Goal: Transaction & Acquisition: Purchase product/service

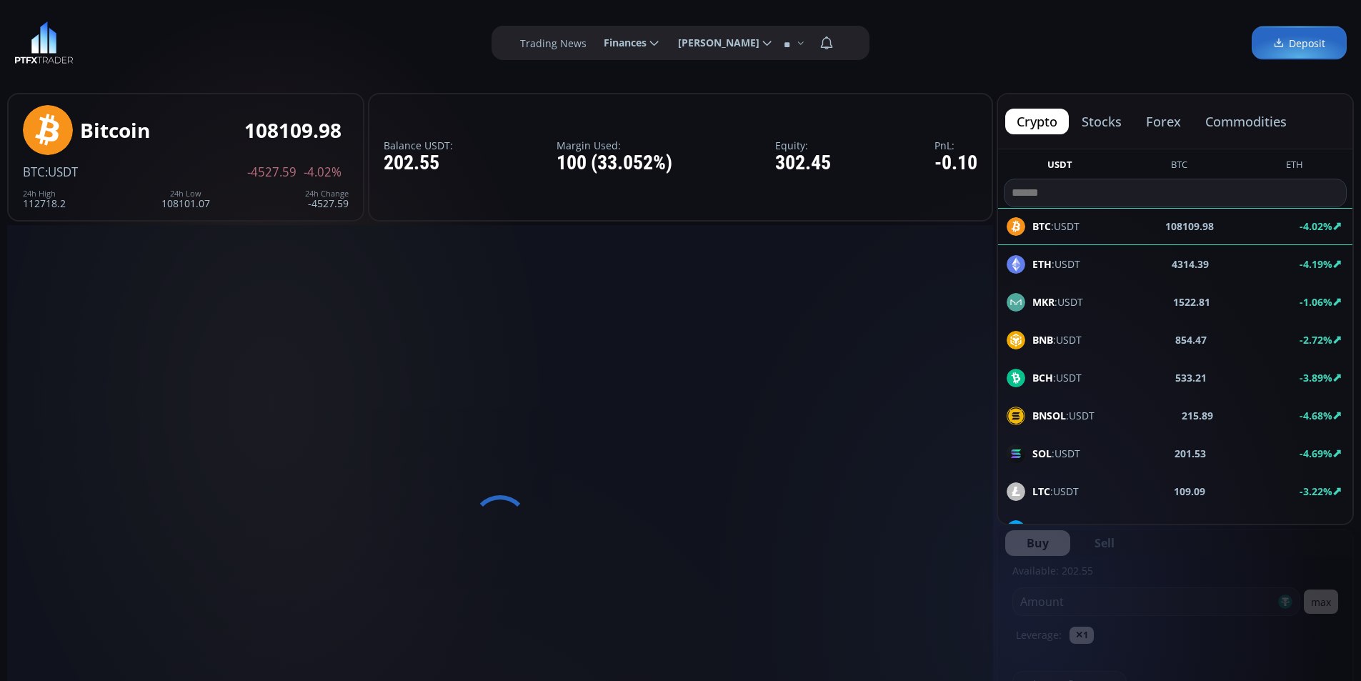
click at [641, 42] on span "Finances" at bounding box center [620, 43] width 53 height 29
click at [592, 42] on input "********" at bounding box center [592, 43] width 0 height 15
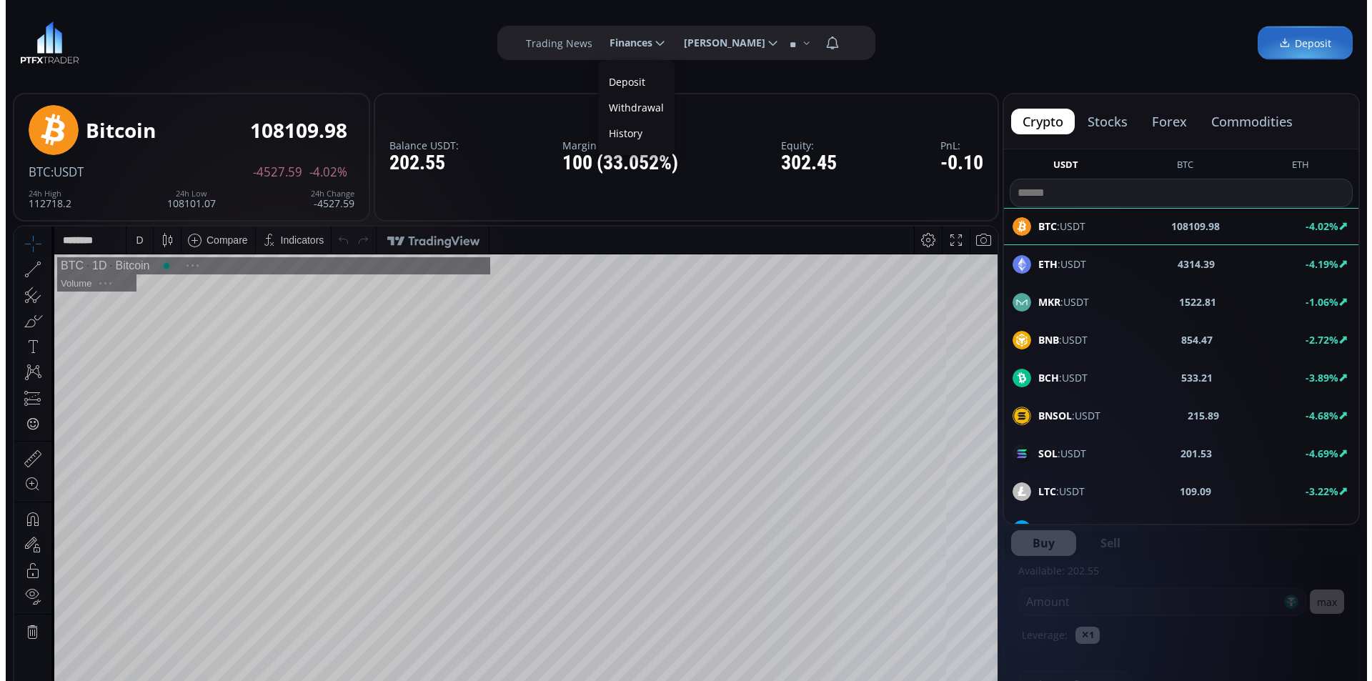
scroll to position [199, 0]
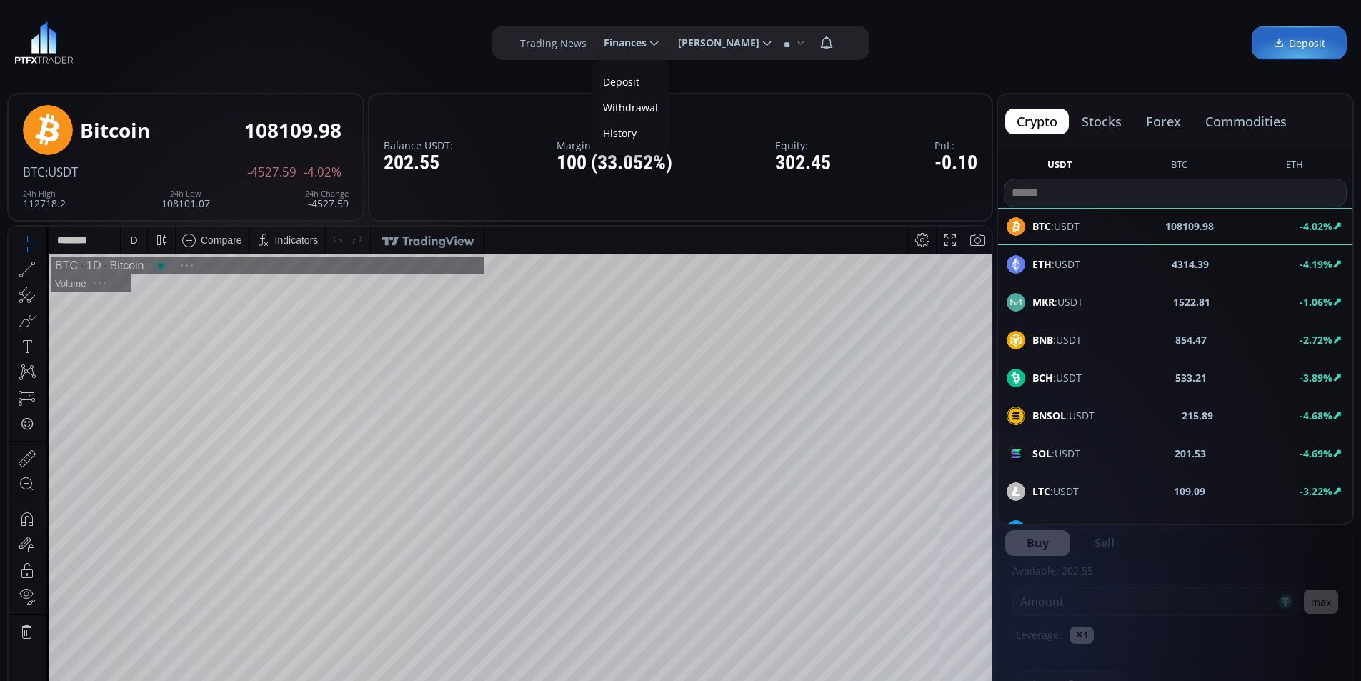
click at [610, 84] on link "Deposit" at bounding box center [630, 82] width 69 height 22
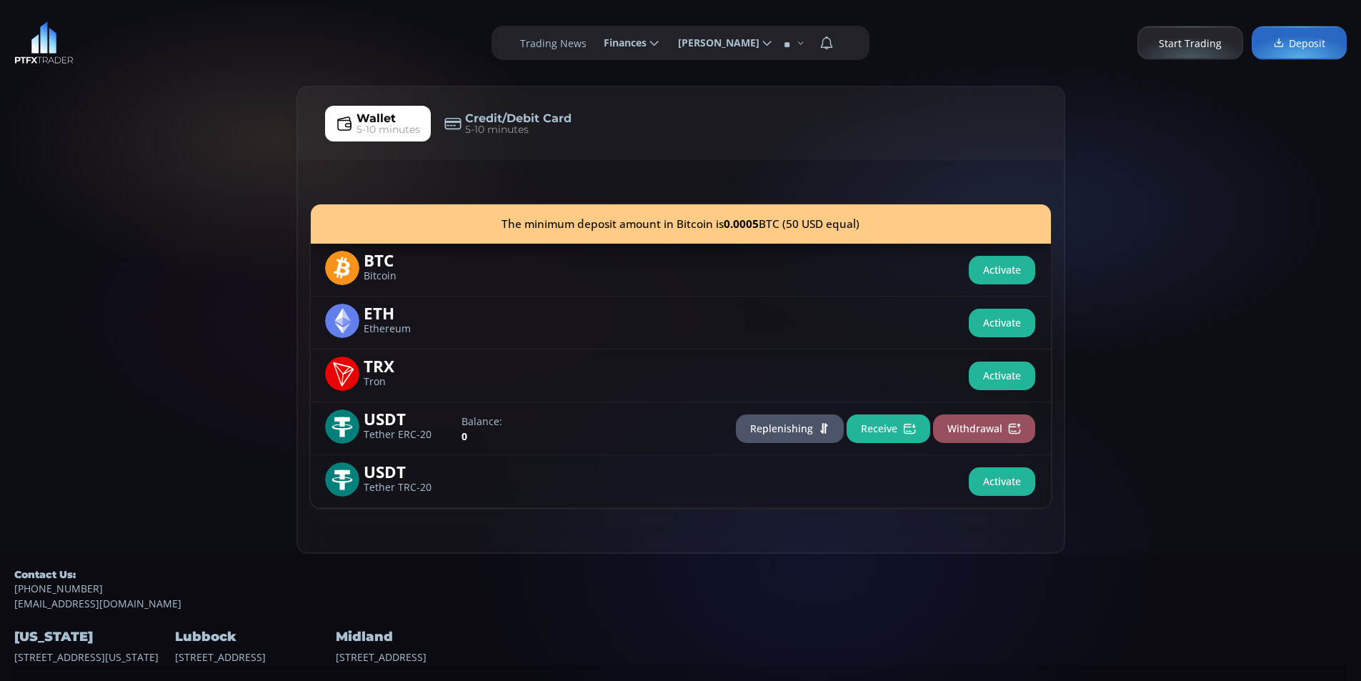
click at [988, 274] on button "Activate" at bounding box center [1002, 270] width 66 height 29
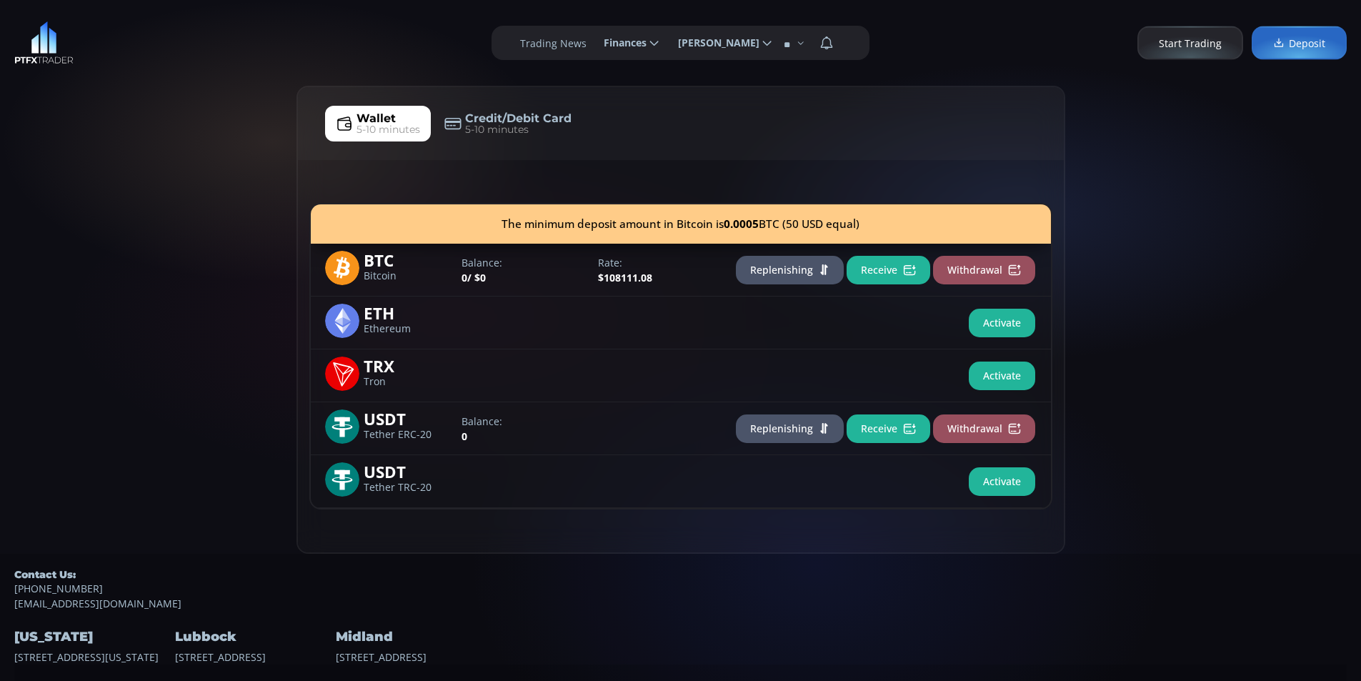
click at [882, 268] on button "Receive" at bounding box center [889, 270] width 84 height 29
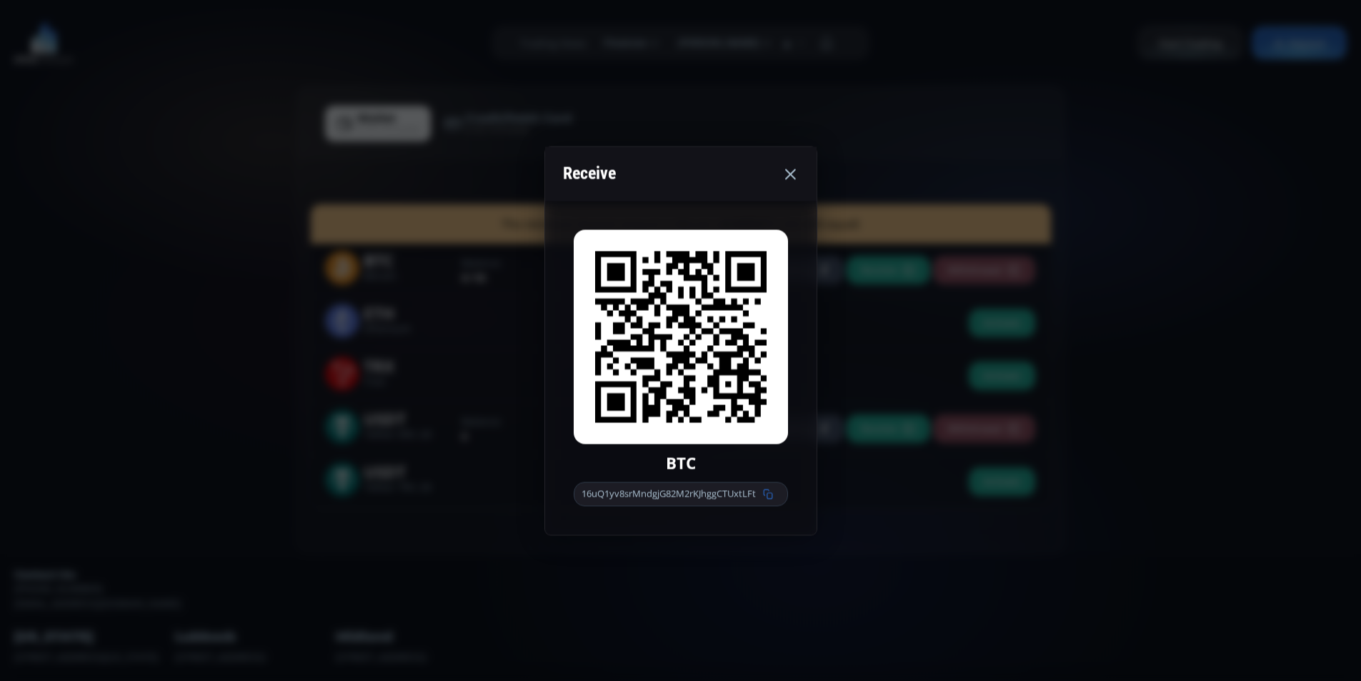
click at [770, 493] on use at bounding box center [767, 494] width 9 height 10
click at [772, 495] on icon at bounding box center [768, 494] width 10 height 10
click at [266, 327] on div "Receive BTC 16uQ1yv8srMndgjG82M2rKJhggCTUxtLFt" at bounding box center [680, 340] width 1361 height 681
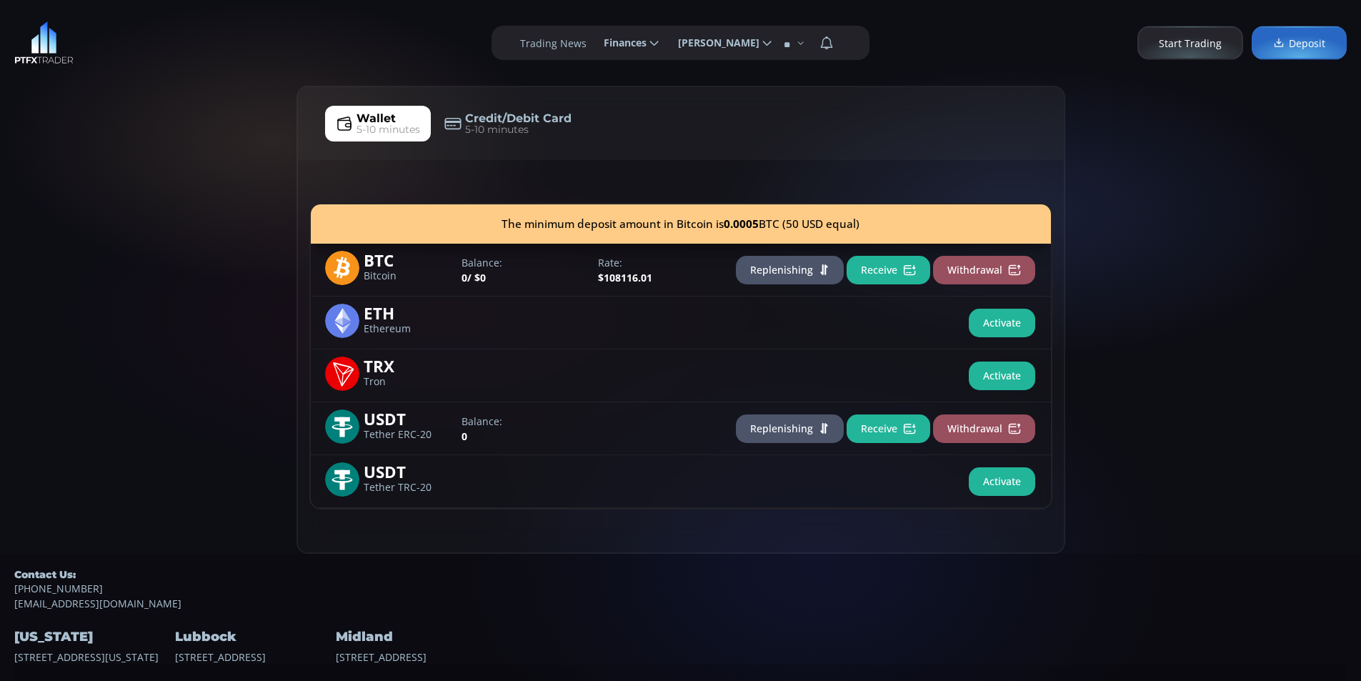
click at [81, 134] on div "Wallet 5-10 minutes Credit/Debit Card 5-10 minutes The minimum deposit amount i…" at bounding box center [680, 320] width 1361 height 468
click at [119, 151] on div "Wallet 5-10 minutes Credit/Debit Card 5-10 minutes The minimum deposit amount i…" at bounding box center [680, 320] width 1361 height 468
click at [94, 208] on div "Wallet 5-10 minutes Credit/Debit Card 5-10 minutes The minimum deposit amount i…" at bounding box center [680, 320] width 1361 height 468
click at [154, 154] on div "Wallet 5-10 minutes Credit/Debit Card 5-10 minutes The minimum deposit amount i…" at bounding box center [680, 320] width 1361 height 468
drag, startPoint x: 120, startPoint y: 200, endPoint x: 197, endPoint y: 184, distance: 78.8
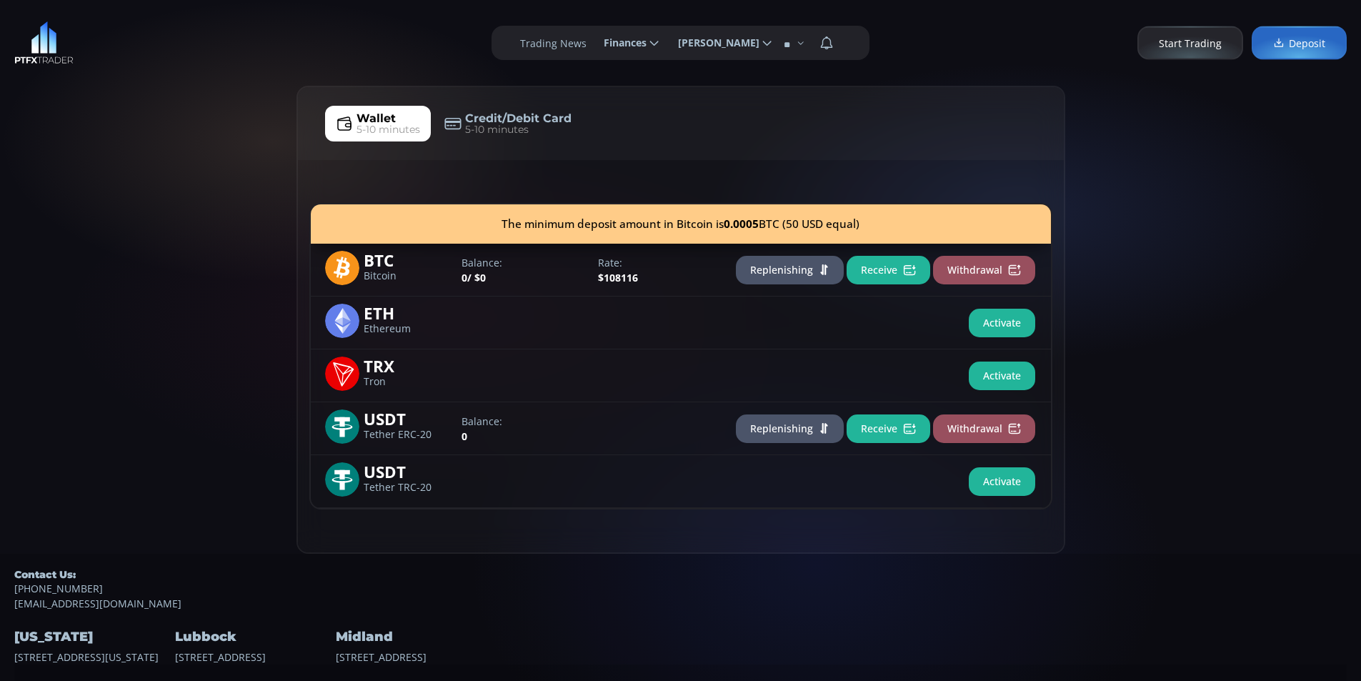
click at [132, 197] on div "Wallet 5-10 minutes Credit/Debit Card 5-10 minutes The minimum deposit amount i…" at bounding box center [680, 320] width 1361 height 468
click at [199, 184] on div "Wallet 5-10 minutes Credit/Debit Card 5-10 minutes The minimum deposit amount i…" at bounding box center [680, 320] width 1361 height 468
drag, startPoint x: 142, startPoint y: 171, endPoint x: 210, endPoint y: 124, distance: 83.1
click at [143, 170] on div "Wallet 5-10 minutes Credit/Debit Card 5-10 minutes The minimum deposit amount i…" at bounding box center [680, 320] width 1361 height 468
click at [211, 119] on div "Wallet 5-10 minutes Credit/Debit Card 5-10 minutes The minimum deposit amount i…" at bounding box center [680, 320] width 1361 height 468
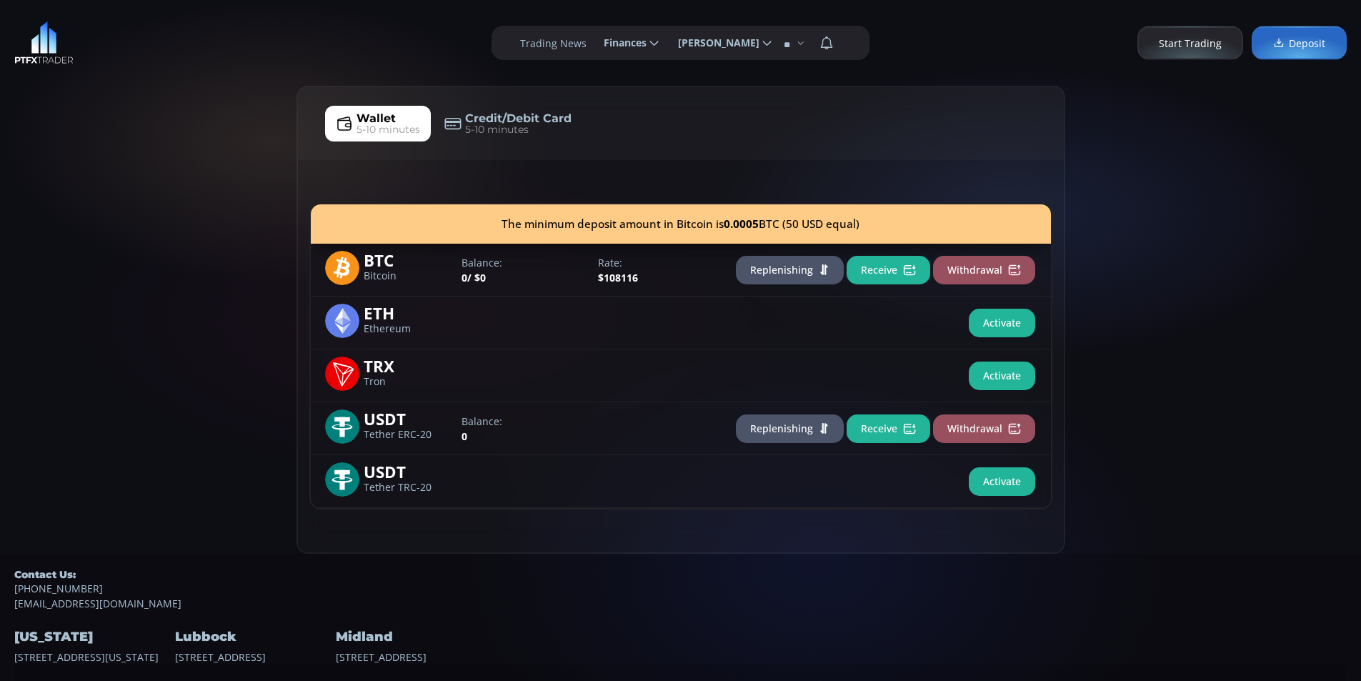
click at [141, 136] on div "Wallet 5-10 minutes Credit/Debit Card 5-10 minutes The minimum deposit amount i…" at bounding box center [680, 320] width 1361 height 468
click at [191, 92] on div "Wallet 5-10 minutes Credit/Debit Card 5-10 minutes The minimum deposit amount i…" at bounding box center [680, 320] width 1361 height 468
click at [227, 69] on div "**********" at bounding box center [680, 43] width 1361 height 86
click at [123, 202] on div "Wallet 5-10 minutes Credit/Debit Card 5-10 minutes The minimum deposit amount i…" at bounding box center [680, 320] width 1361 height 468
click at [192, 153] on div "Wallet 5-10 minutes Credit/Debit Card 5-10 minutes The minimum deposit amount i…" at bounding box center [680, 320] width 1361 height 468
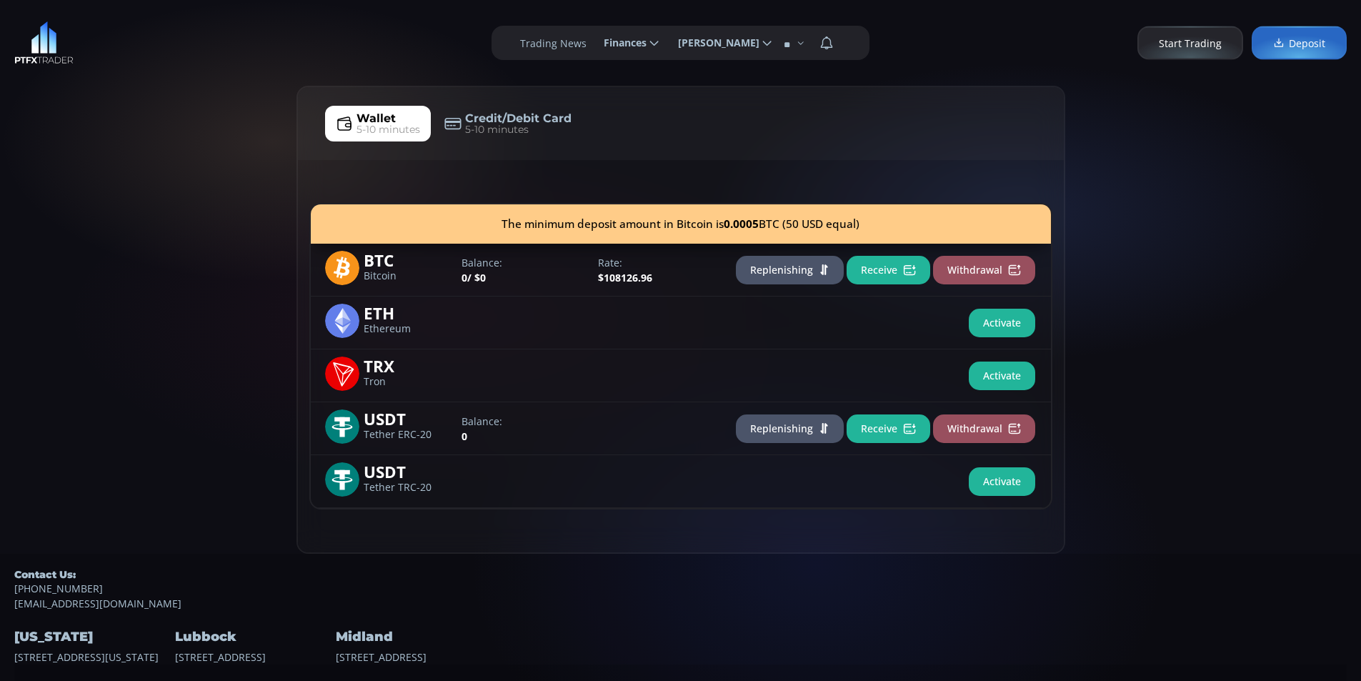
click at [43, 258] on div "Wallet 5-10 minutes Credit/Debit Card 5-10 minutes The minimum deposit amount i…" at bounding box center [680, 320] width 1361 height 468
click at [120, 192] on div "Wallet 5-10 minutes Credit/Debit Card 5-10 minutes The minimum deposit amount i…" at bounding box center [680, 320] width 1361 height 468
click at [64, 244] on div "Wallet 5-10 minutes Credit/Debit Card 5-10 minutes The minimum deposit amount i…" at bounding box center [680, 320] width 1361 height 468
click at [151, 54] on div "**********" at bounding box center [680, 43] width 1361 height 86
click at [116, 184] on div "Wallet 5-10 minutes Credit/Debit Card 5-10 minutes The minimum deposit amount i…" at bounding box center [680, 320] width 1361 height 468
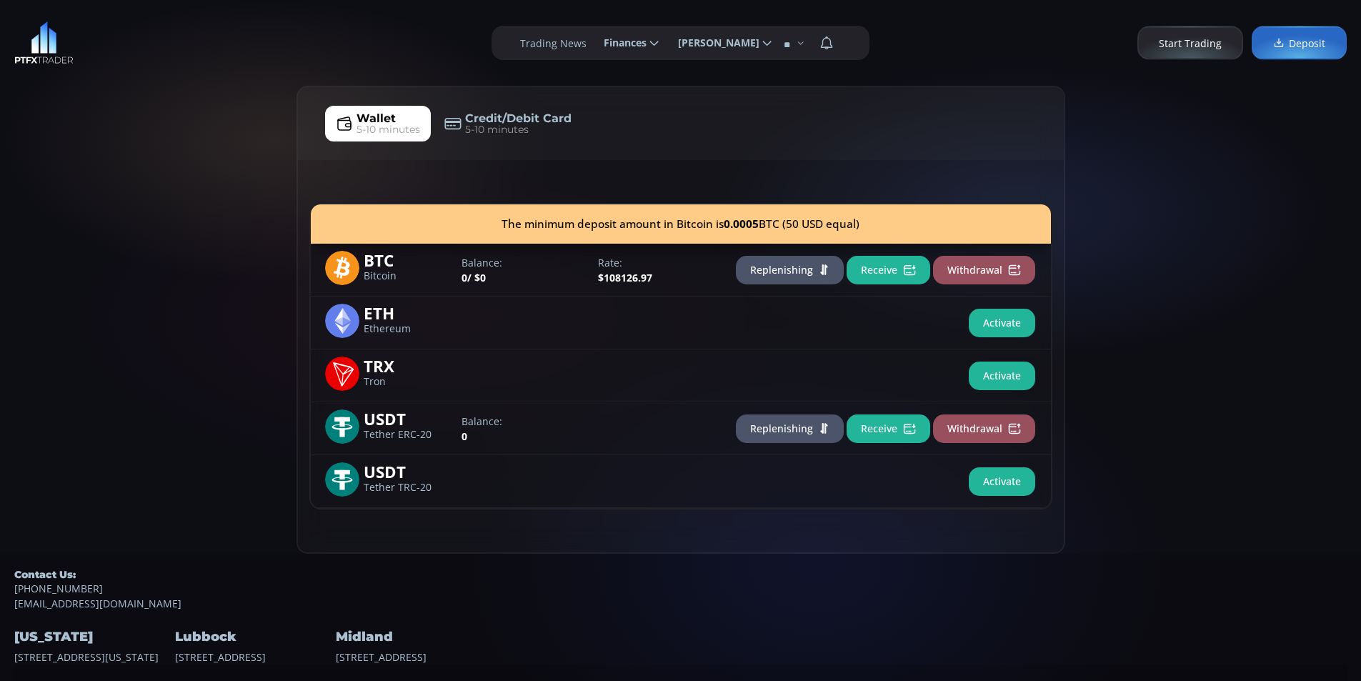
click at [144, 249] on div "Wallet 5-10 minutes Credit/Debit Card 5-10 minutes The minimum deposit amount i…" at bounding box center [680, 320] width 1361 height 468
click at [269, 121] on div "Wallet 5-10 minutes Credit/Debit Card 5-10 minutes The minimum deposit amount i…" at bounding box center [680, 320] width 1361 height 468
click at [169, 121] on div "Wallet 5-10 minutes Credit/Debit Card 5-10 minutes The minimum deposit amount i…" at bounding box center [680, 320] width 1361 height 468
drag, startPoint x: 163, startPoint y: 141, endPoint x: 256, endPoint y: 65, distance: 119.9
click at [166, 136] on div "Wallet 5-10 minutes Credit/Debit Card 5-10 minutes The minimum deposit amount i…" at bounding box center [680, 320] width 1361 height 468
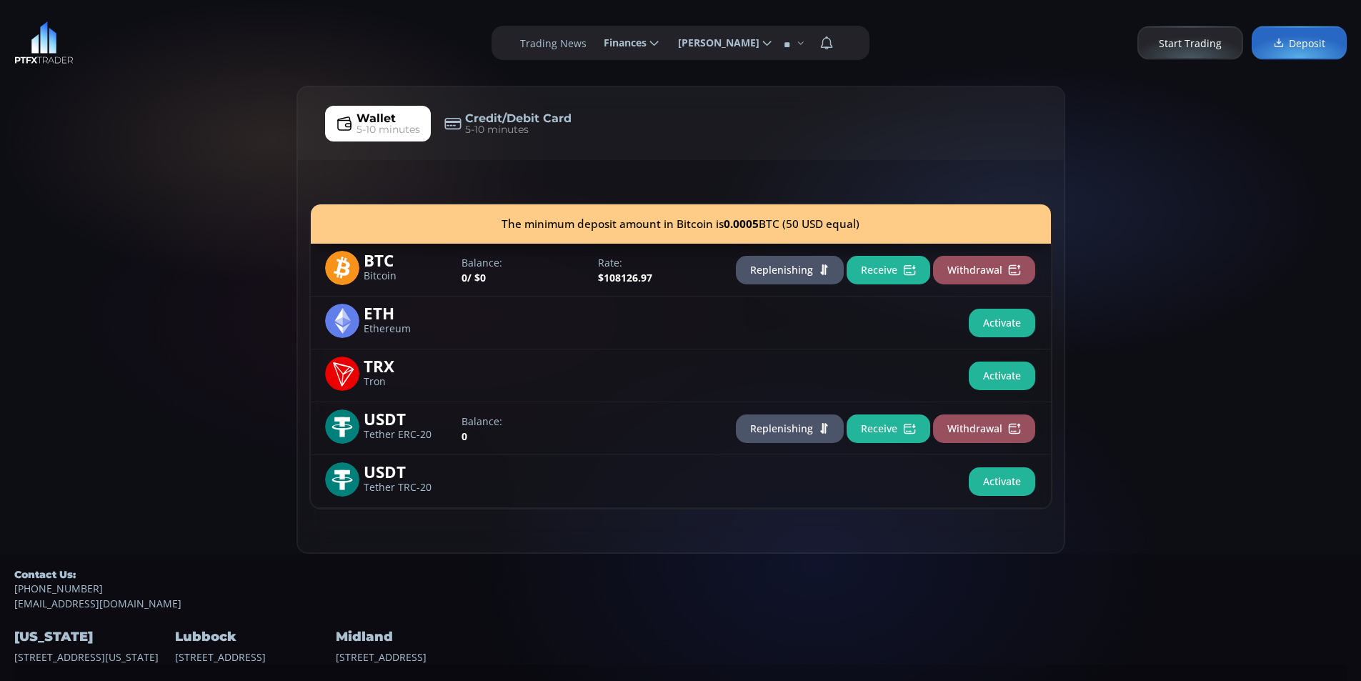
click at [256, 65] on div "**********" at bounding box center [680, 43] width 1361 height 86
drag, startPoint x: 169, startPoint y: 169, endPoint x: 260, endPoint y: 89, distance: 121.0
click at [179, 159] on div "Wallet 5-10 minutes Credit/Debit Card 5-10 minutes The minimum deposit amount i…" at bounding box center [680, 320] width 1361 height 468
click at [260, 89] on div "Wallet 5-10 minutes Credit/Debit Card 5-10 minutes The minimum deposit amount i…" at bounding box center [680, 320] width 1361 height 468
click at [179, 106] on div "Wallet 5-10 minutes Credit/Debit Card 5-10 minutes The minimum deposit amount i…" at bounding box center [680, 320] width 1361 height 468
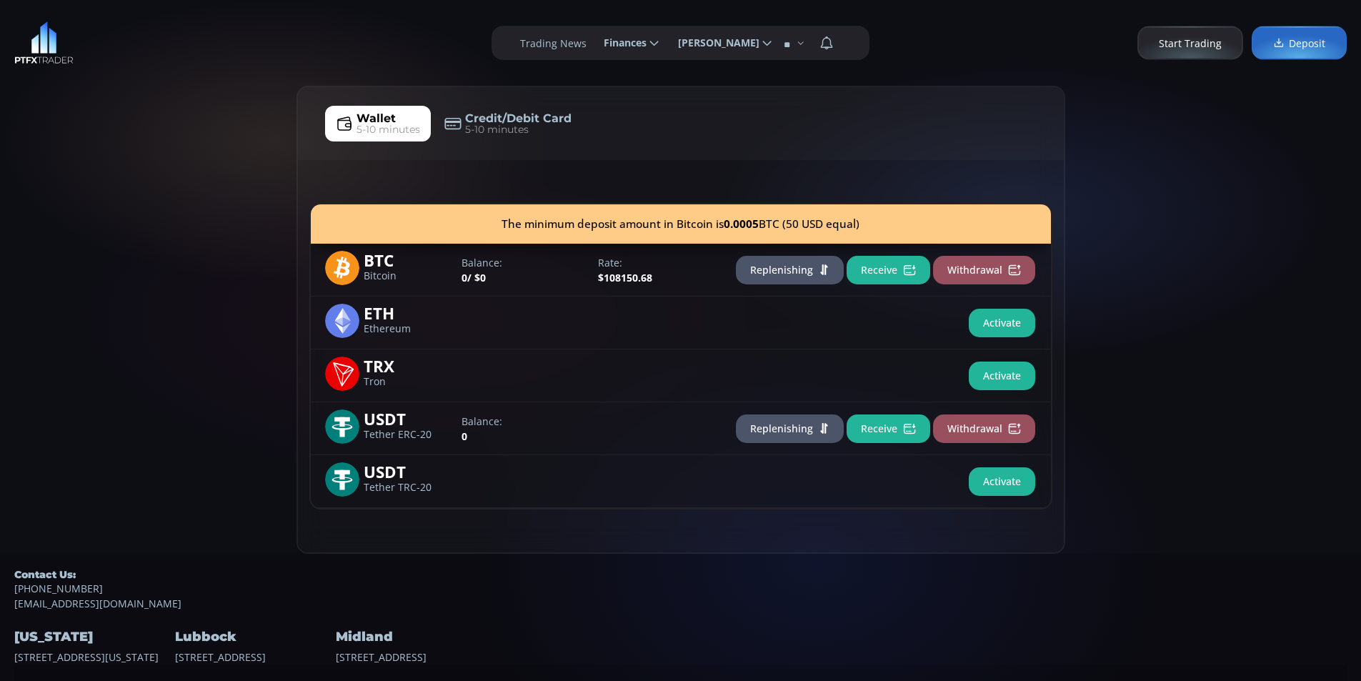
click at [857, 277] on button "Receive" at bounding box center [889, 270] width 84 height 29
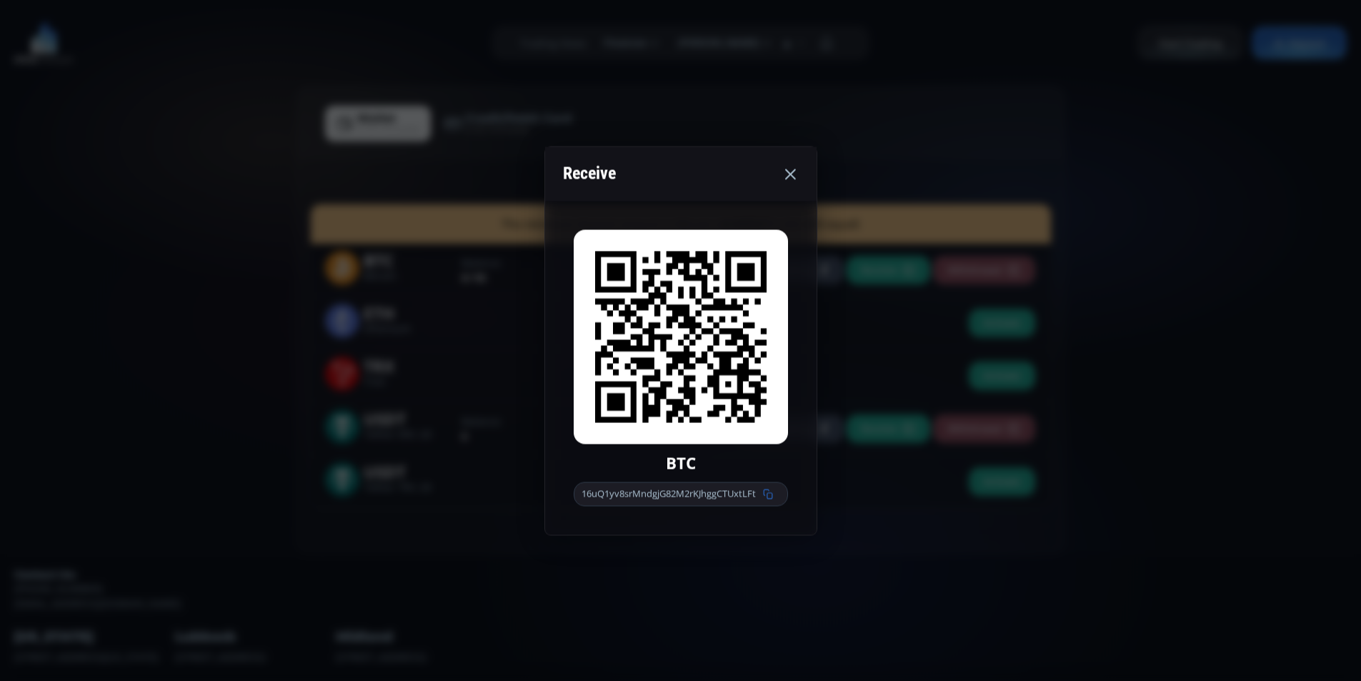
click at [2, 198] on div "Receive BTC 16uQ1yv8srMndgjG82M2rKJhggCTUxtLFt" at bounding box center [680, 340] width 1361 height 681
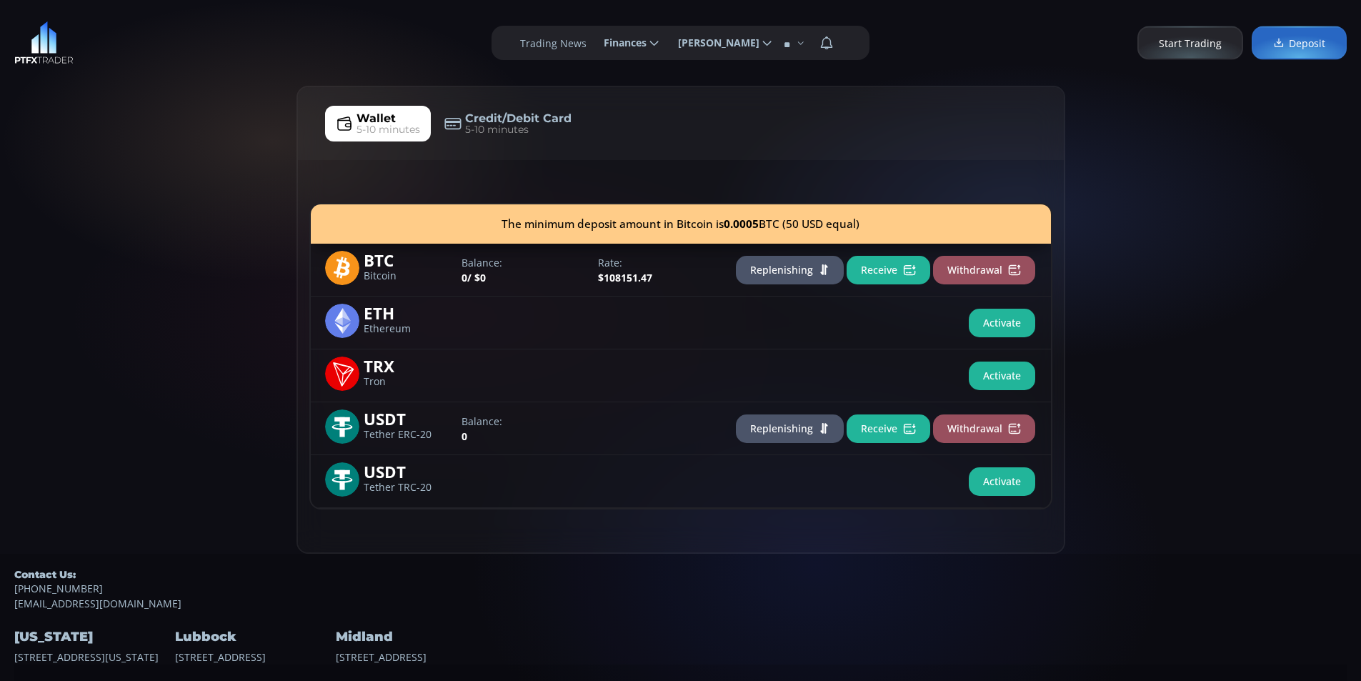
click at [65, 144] on div "Wallet 5-10 minutes Credit/Debit Card 5-10 minutes The minimum deposit amount i…" at bounding box center [680, 320] width 1361 height 468
click at [123, 123] on div "Wallet 5-10 minutes Credit/Debit Card 5-10 minutes The minimum deposit amount i…" at bounding box center [680, 320] width 1361 height 468
click at [99, 289] on div "Wallet 5-10 minutes Credit/Debit Card 5-10 minutes The minimum deposit amount i…" at bounding box center [680, 320] width 1361 height 468
click at [113, 270] on div "Wallet 5-10 minutes Credit/Debit Card 5-10 minutes The minimum deposit amount i…" at bounding box center [680, 320] width 1361 height 468
drag, startPoint x: 64, startPoint y: 169, endPoint x: 154, endPoint y: 118, distance: 102.7
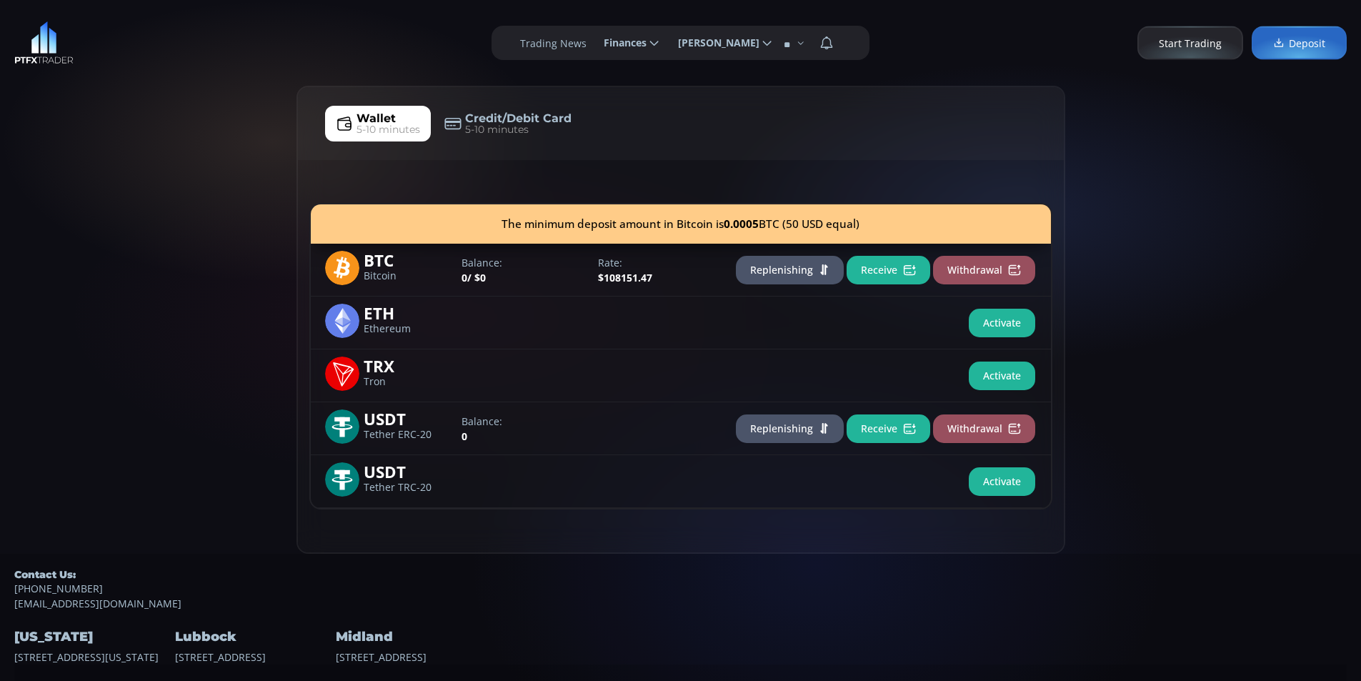
click at [67, 162] on div "Wallet 5-10 minutes Credit/Debit Card 5-10 minutes The minimum deposit amount i…" at bounding box center [680, 320] width 1361 height 468
click at [157, 100] on div "Wallet 5-10 minutes Credit/Debit Card 5-10 minutes The minimum deposit amount i…" at bounding box center [680, 320] width 1361 height 468
drag, startPoint x: 127, startPoint y: 181, endPoint x: 135, endPoint y: 168, distance: 15.7
click at [132, 174] on div "Wallet 5-10 minutes Credit/Debit Card 5-10 minutes The minimum deposit amount i…" at bounding box center [680, 320] width 1361 height 468
click at [249, 83] on div "**********" at bounding box center [680, 43] width 1361 height 86
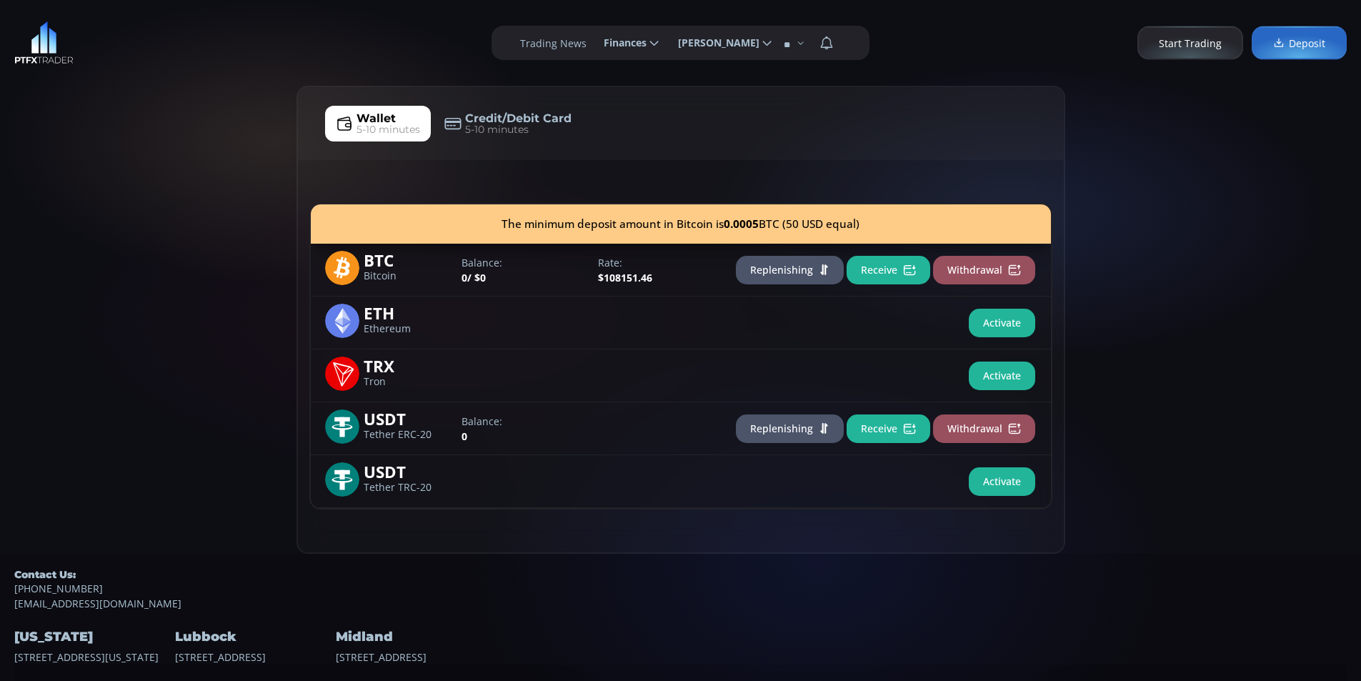
drag, startPoint x: 154, startPoint y: 59, endPoint x: 146, endPoint y: 63, distance: 8.6
click at [154, 60] on div "**********" at bounding box center [680, 43] width 1361 height 86
drag, startPoint x: 84, startPoint y: 239, endPoint x: 115, endPoint y: 194, distance: 54.5
click at [93, 223] on div "Wallet 5-10 minutes Credit/Debit Card 5-10 minutes The minimum deposit amount i…" at bounding box center [680, 320] width 1361 height 468
click at [166, 125] on div "Wallet 5-10 minutes Credit/Debit Card 5-10 minutes The minimum deposit amount i…" at bounding box center [680, 320] width 1361 height 468
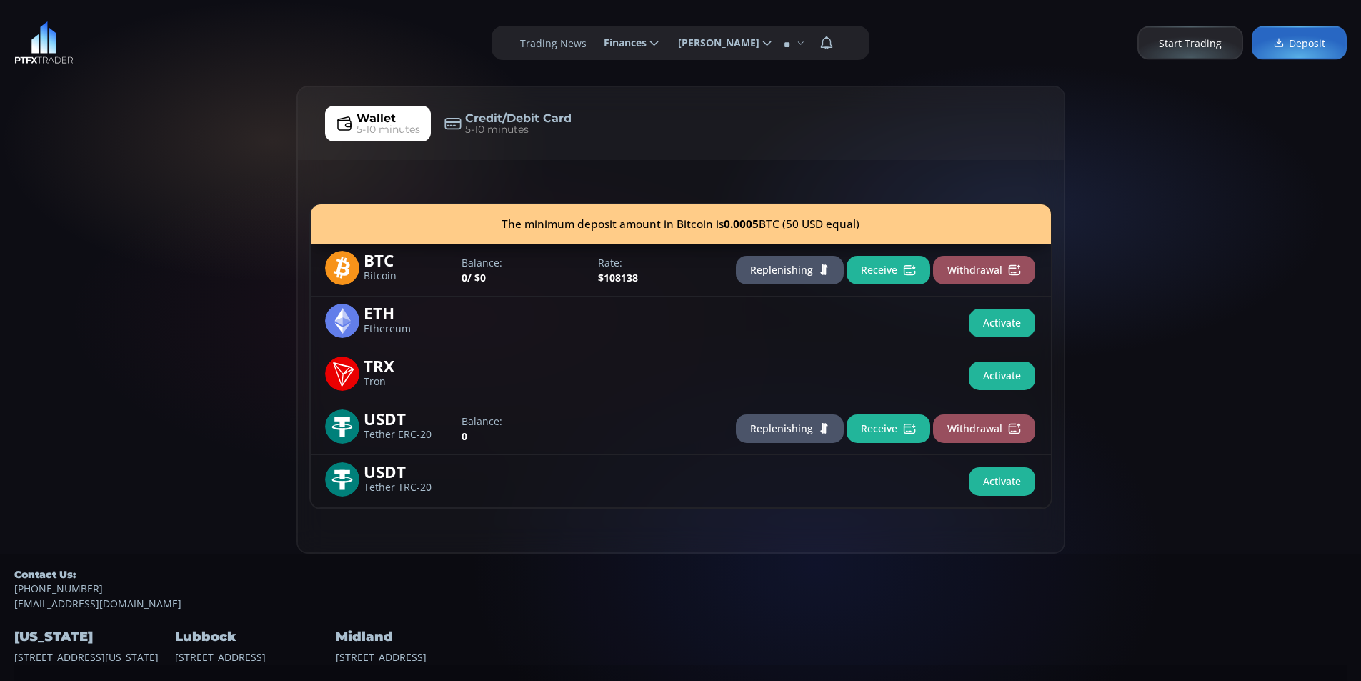
click at [225, 56] on div "**********" at bounding box center [680, 43] width 1361 height 86
click at [95, 182] on div "Wallet 5-10 minutes Credit/Debit Card 5-10 minutes The minimum deposit amount i…" at bounding box center [680, 320] width 1361 height 468
click at [178, 56] on div "**********" at bounding box center [680, 43] width 1361 height 86
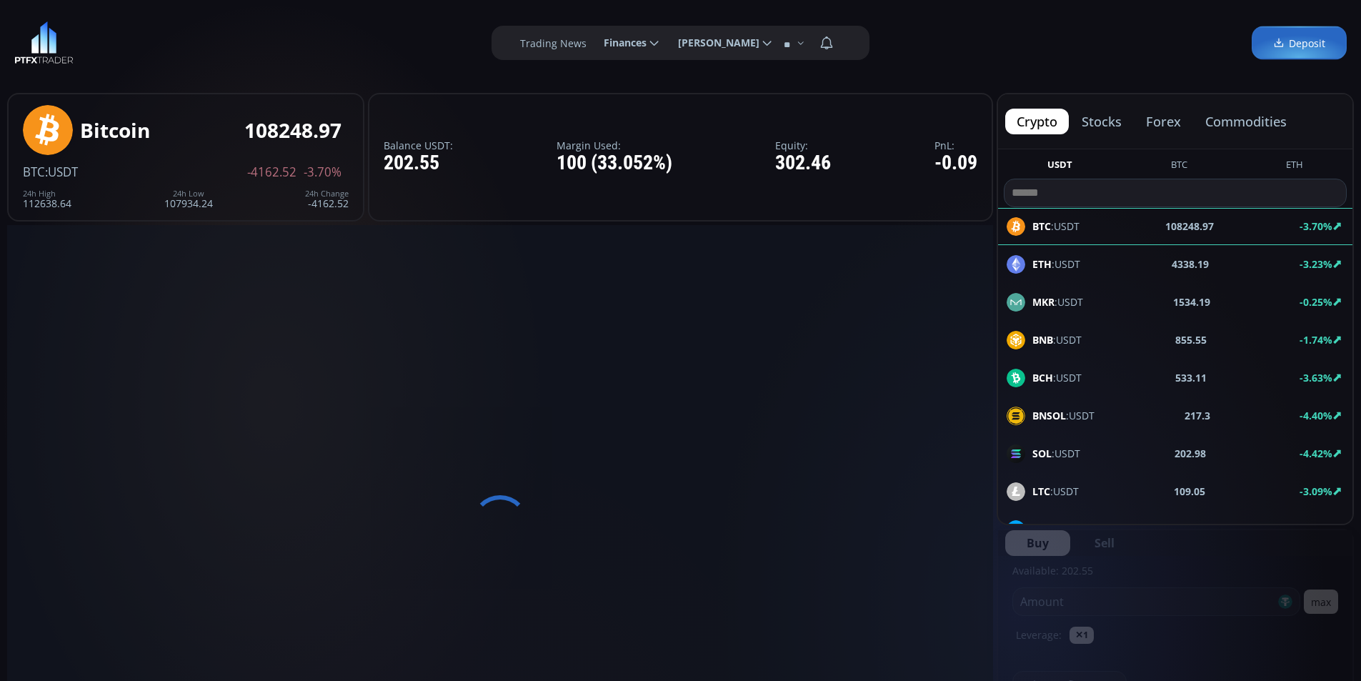
click at [244, 38] on div "**********" at bounding box center [680, 43] width 1361 height 86
click at [365, 27] on div "**********" at bounding box center [680, 43] width 1361 height 86
click at [317, 26] on div "**********" at bounding box center [680, 43] width 1361 height 86
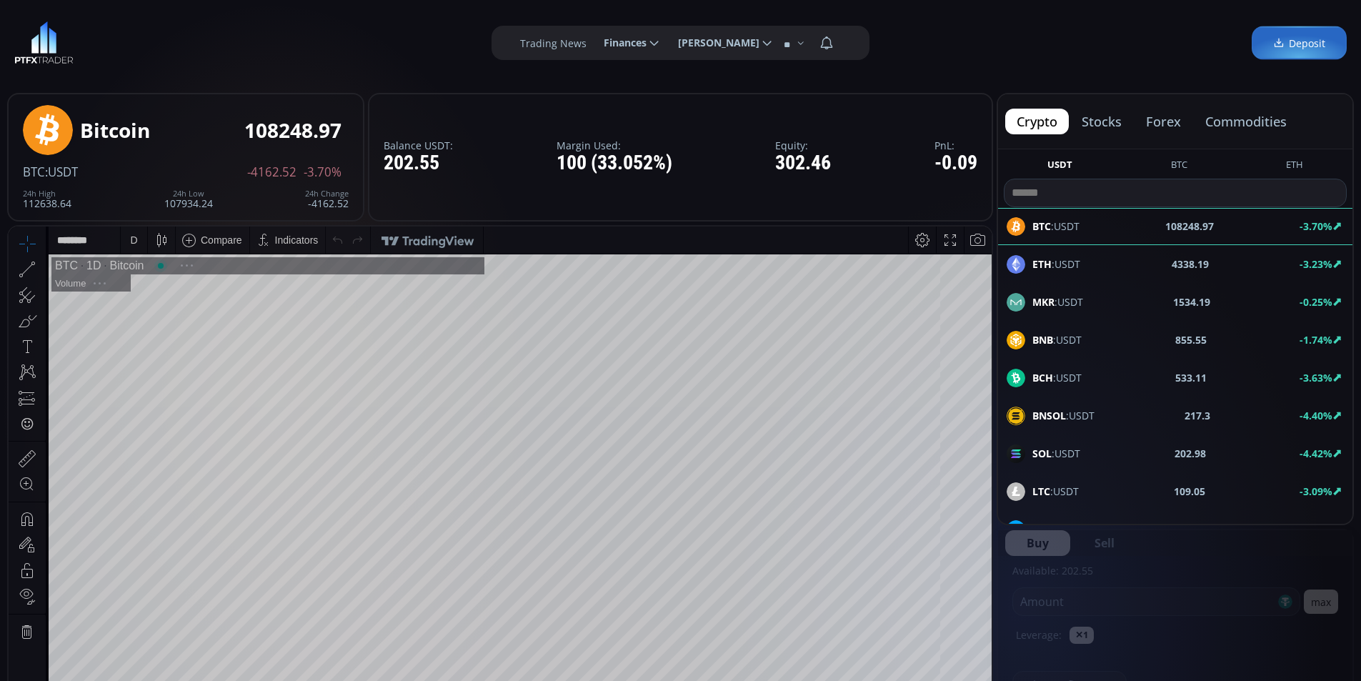
scroll to position [199, 0]
click at [616, 43] on span "Finances" at bounding box center [620, 43] width 53 height 29
click at [592, 43] on input "********" at bounding box center [592, 43] width 0 height 15
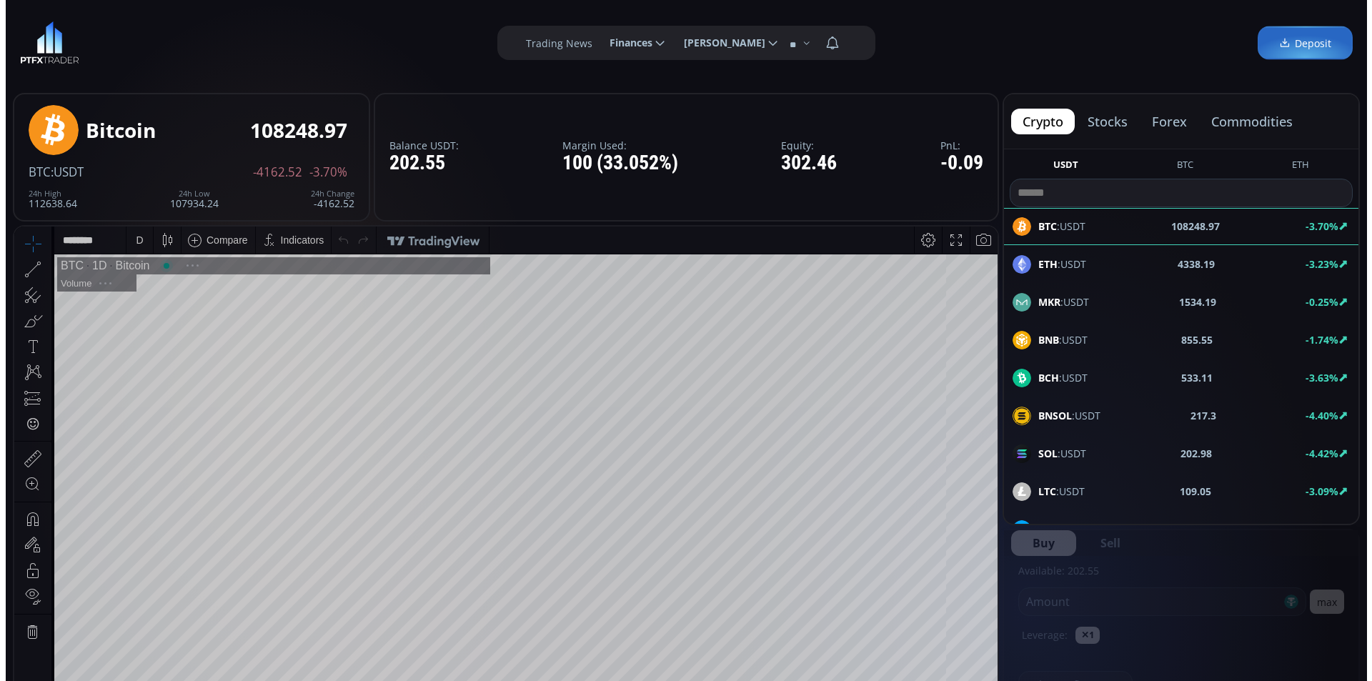
scroll to position [0, 43]
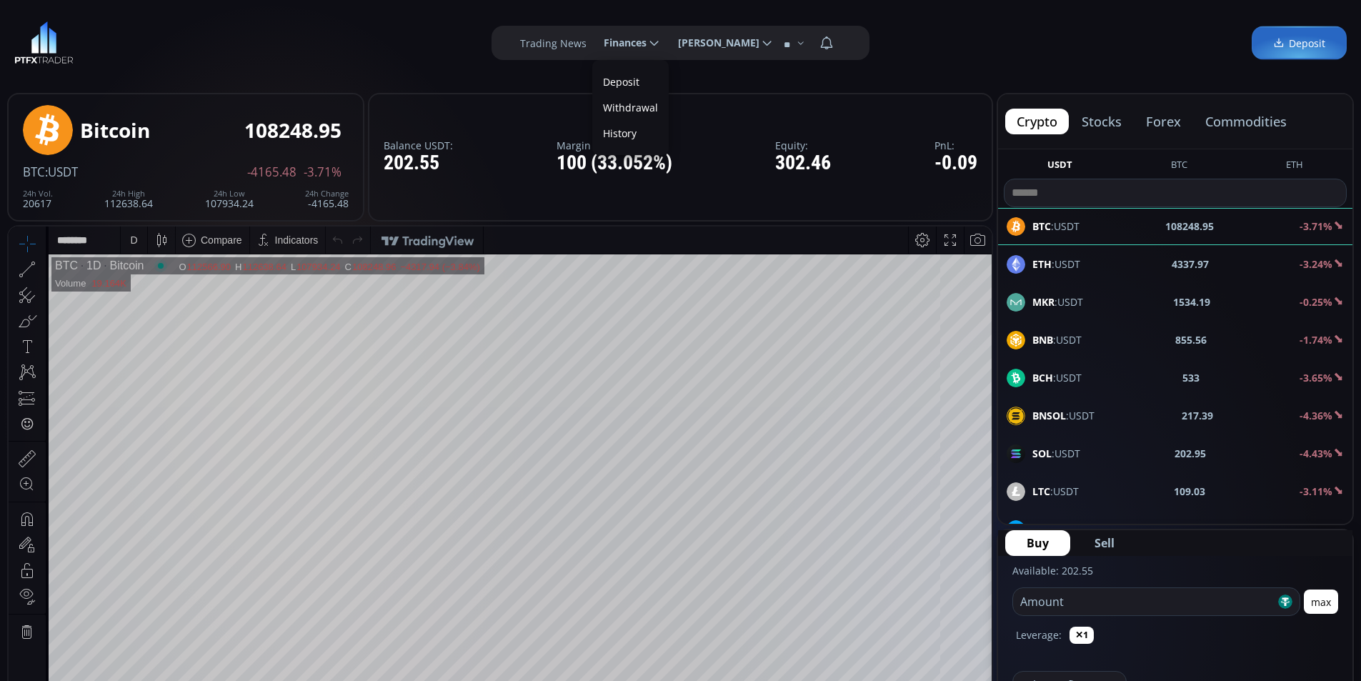
click at [617, 81] on link "Deposit" at bounding box center [630, 82] width 69 height 22
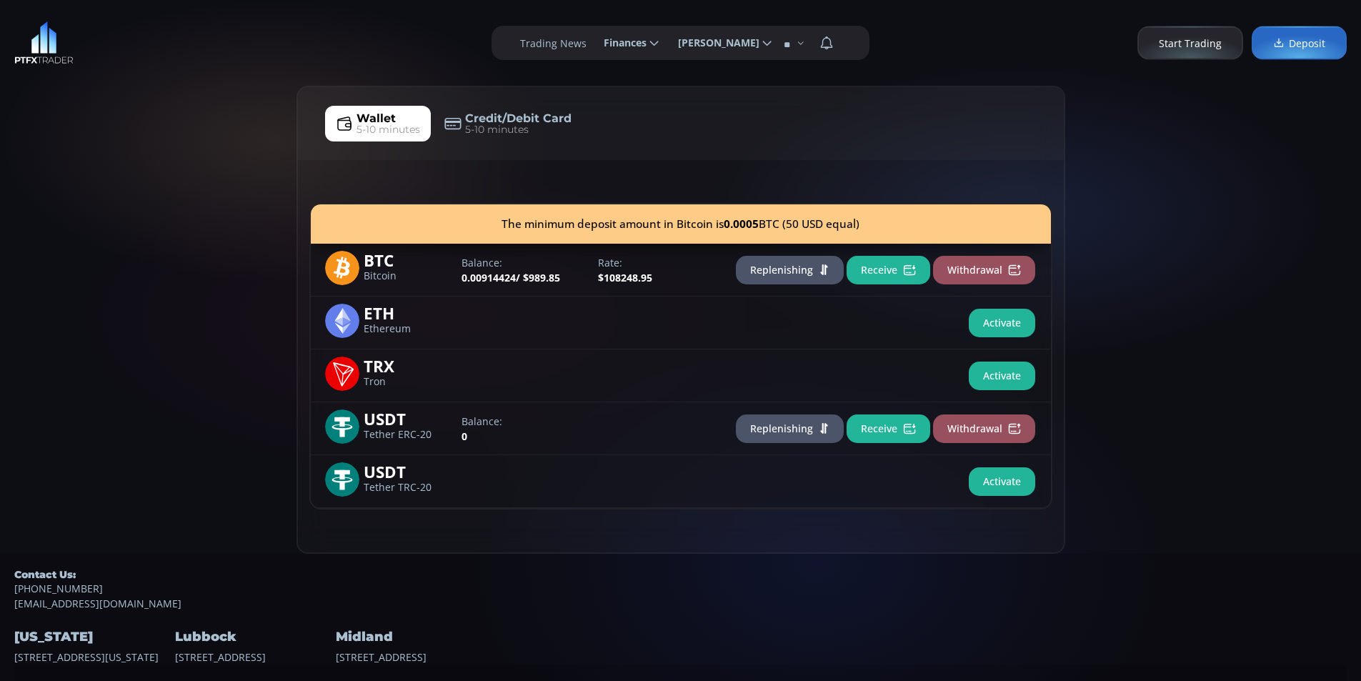
drag, startPoint x: 111, startPoint y: 222, endPoint x: 158, endPoint y: 197, distance: 53.1
click at [111, 217] on div "Wallet 5-10 minutes Credit/Debit Card 5-10 minutes The minimum deposit amount i…" at bounding box center [680, 320] width 1361 height 468
click at [175, 176] on div "Wallet 5-10 minutes Credit/Debit Card 5-10 minutes The minimum deposit amount i…" at bounding box center [680, 320] width 1361 height 468
click at [125, 228] on div "Wallet 5-10 minutes Credit/Debit Card 5-10 minutes The minimum deposit amount i…" at bounding box center [680, 320] width 1361 height 468
click at [215, 174] on div "Wallet 5-10 minutes Credit/Debit Card 5-10 minutes The minimum deposit amount i…" at bounding box center [680, 320] width 1361 height 468
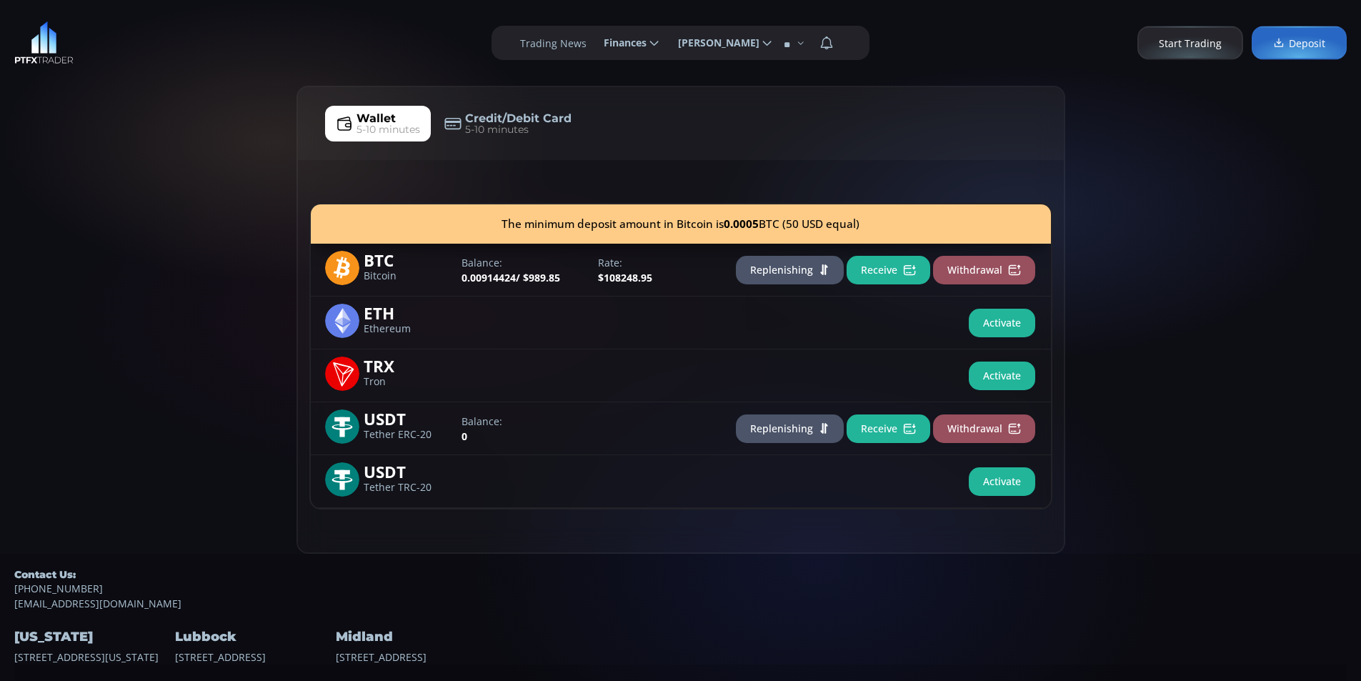
click at [170, 169] on div "Wallet 5-10 minutes Credit/Debit Card 5-10 minutes The minimum deposit amount i…" at bounding box center [680, 320] width 1361 height 468
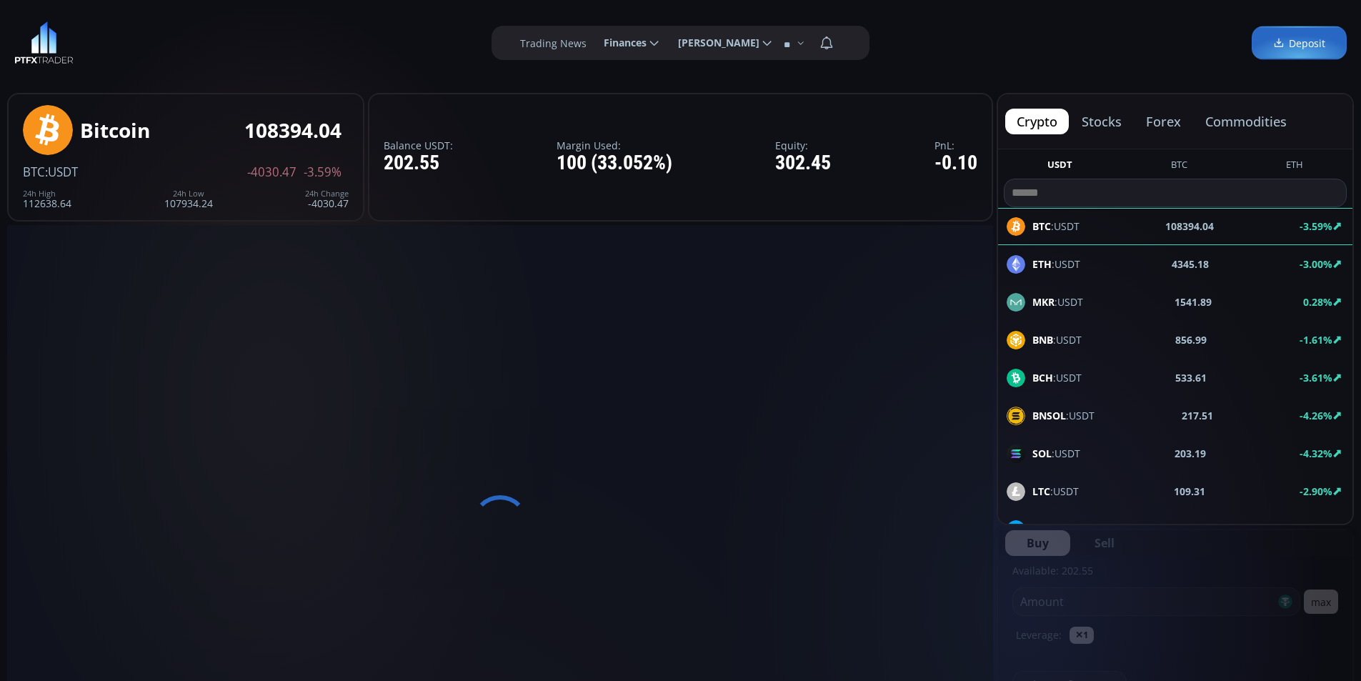
click at [623, 43] on span "Finances" at bounding box center [620, 43] width 53 height 29
click at [592, 43] on input "********" at bounding box center [592, 43] width 0 height 15
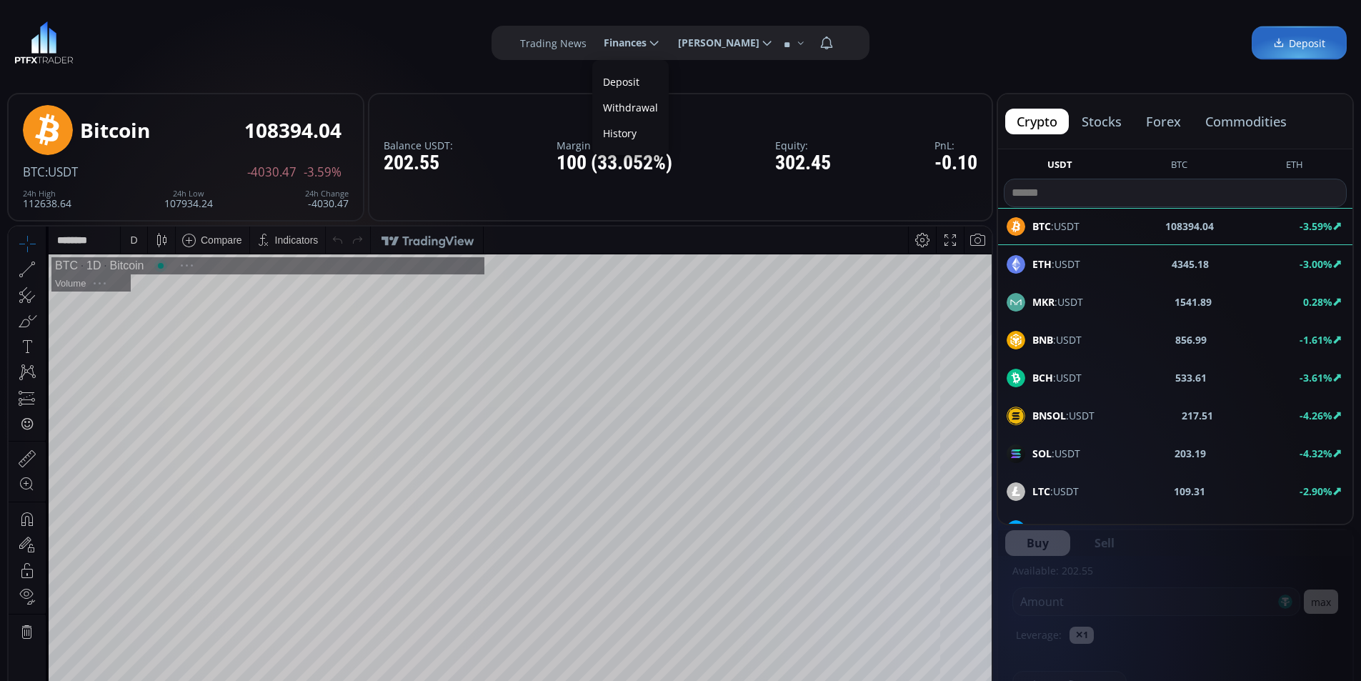
scroll to position [199, 0]
click at [619, 81] on link "Deposit" at bounding box center [630, 82] width 69 height 22
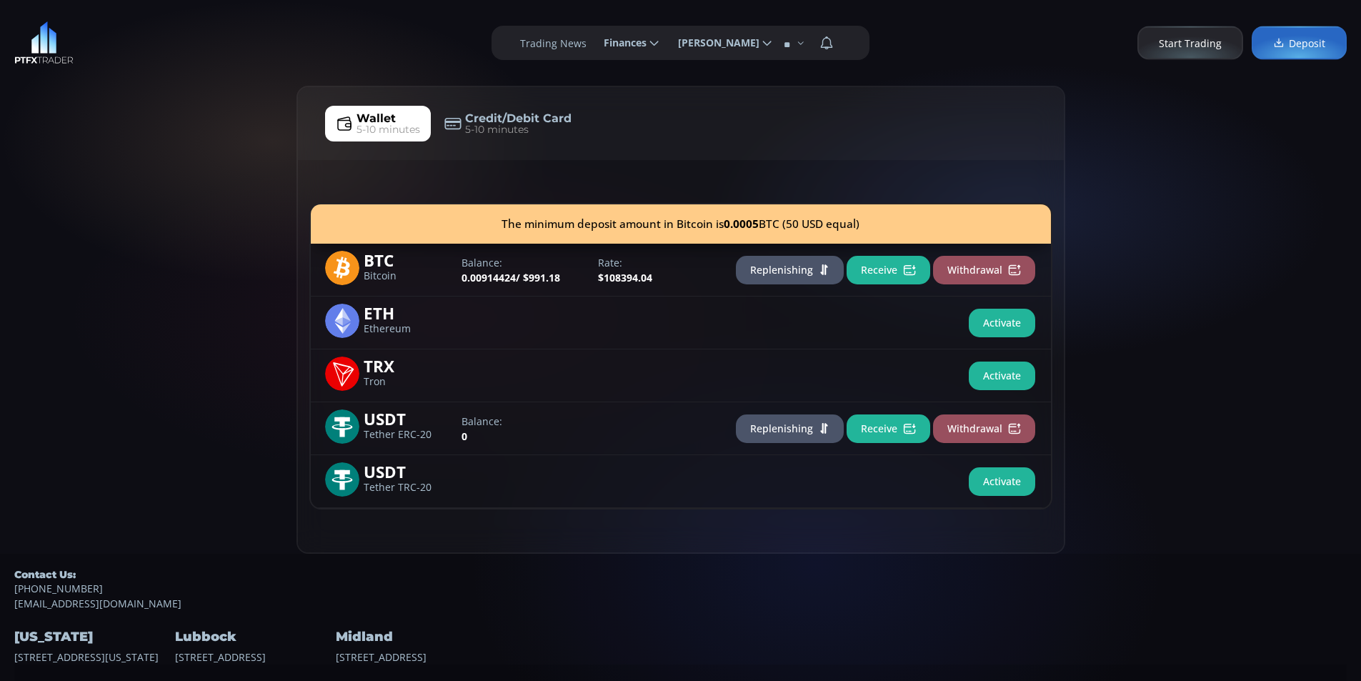
click at [173, 169] on div "Wallet 5-10 minutes Credit/Debit Card 5-10 minutes The minimum deposit amount i…" at bounding box center [680, 320] width 1361 height 468
click at [126, 219] on div "Wallet 5-10 minutes Credit/Debit Card 5-10 minutes The minimum deposit amount i…" at bounding box center [680, 320] width 1361 height 468
drag, startPoint x: 194, startPoint y: 149, endPoint x: 139, endPoint y: 86, distance: 84.1
click at [194, 139] on div "Wallet 5-10 minutes Credit/Debit Card 5-10 minutes The minimum deposit amount i…" at bounding box center [680, 320] width 1361 height 468
drag, startPoint x: 124, startPoint y: 69, endPoint x: 57, endPoint y: 17, distance: 85.0
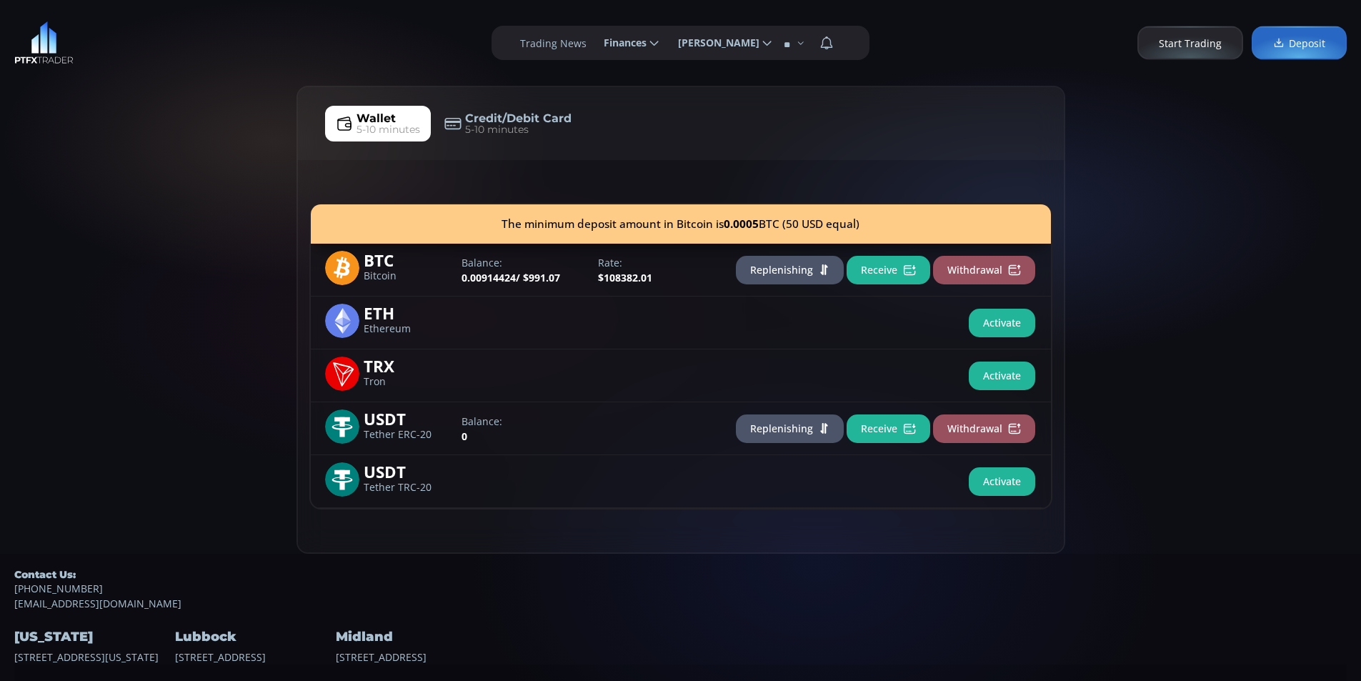
click at [124, 64] on div "**********" at bounding box center [680, 43] width 1361 height 86
click at [167, 161] on div "Wallet 5-10 minutes Credit/Debit Card 5-10 minutes The minimum deposit amount i…" at bounding box center [680, 320] width 1361 height 468
drag, startPoint x: 226, startPoint y: 109, endPoint x: 177, endPoint y: 107, distance: 48.6
click at [226, 108] on div "Wallet 5-10 minutes Credit/Debit Card 5-10 minutes The minimum deposit amount i…" at bounding box center [680, 320] width 1361 height 468
drag, startPoint x: 176, startPoint y: 107, endPoint x: 86, endPoint y: 22, distance: 123.8
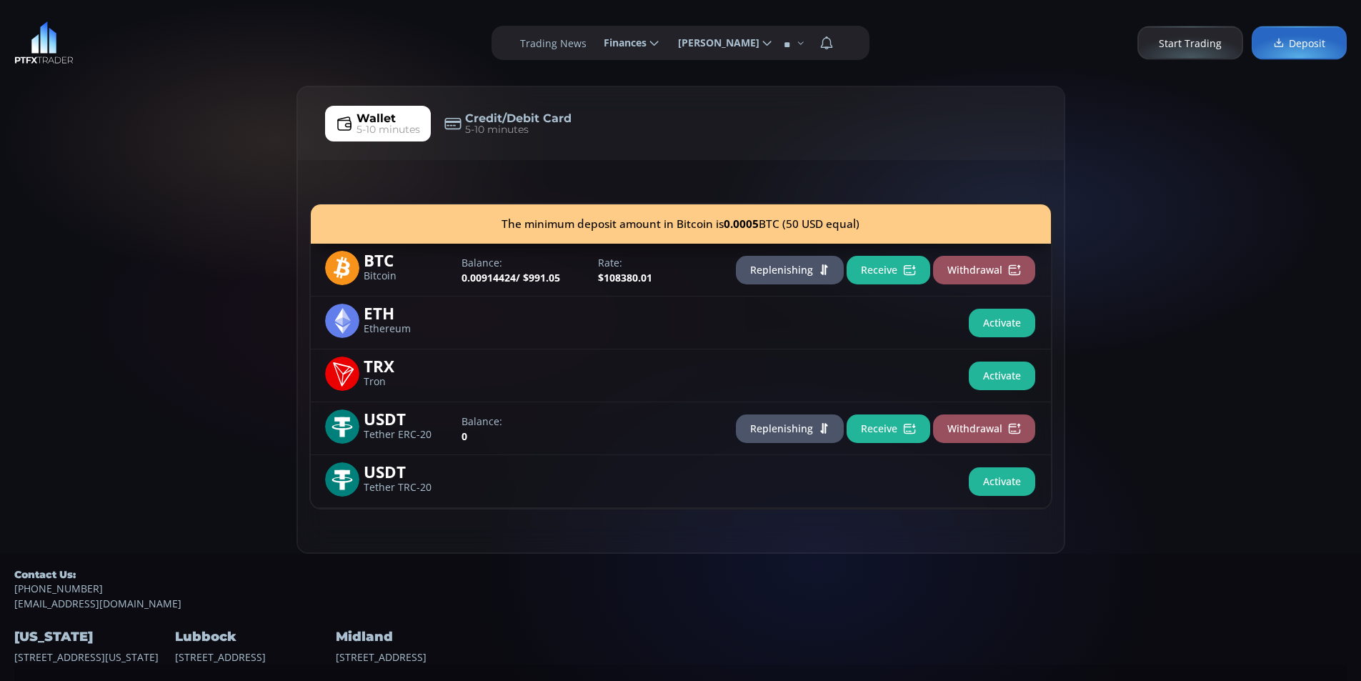
click at [169, 101] on div "Wallet 5-10 minutes Credit/Debit Card 5-10 minutes The minimum deposit amount i…" at bounding box center [680, 320] width 1361 height 468
click at [108, 242] on div "Wallet 5-10 minutes Credit/Debit Card 5-10 minutes The minimum deposit amount i…" at bounding box center [680, 320] width 1361 height 468
click at [174, 226] on div "Wallet 5-10 minutes Credit/Debit Card 5-10 minutes The minimum deposit amount i…" at bounding box center [680, 320] width 1361 height 468
drag, startPoint x: 76, startPoint y: 186, endPoint x: 75, endPoint y: 156, distance: 30.7
click at [76, 171] on div "Wallet 5-10 minutes Credit/Debit Card 5-10 minutes The minimum deposit amount i…" at bounding box center [680, 320] width 1361 height 468
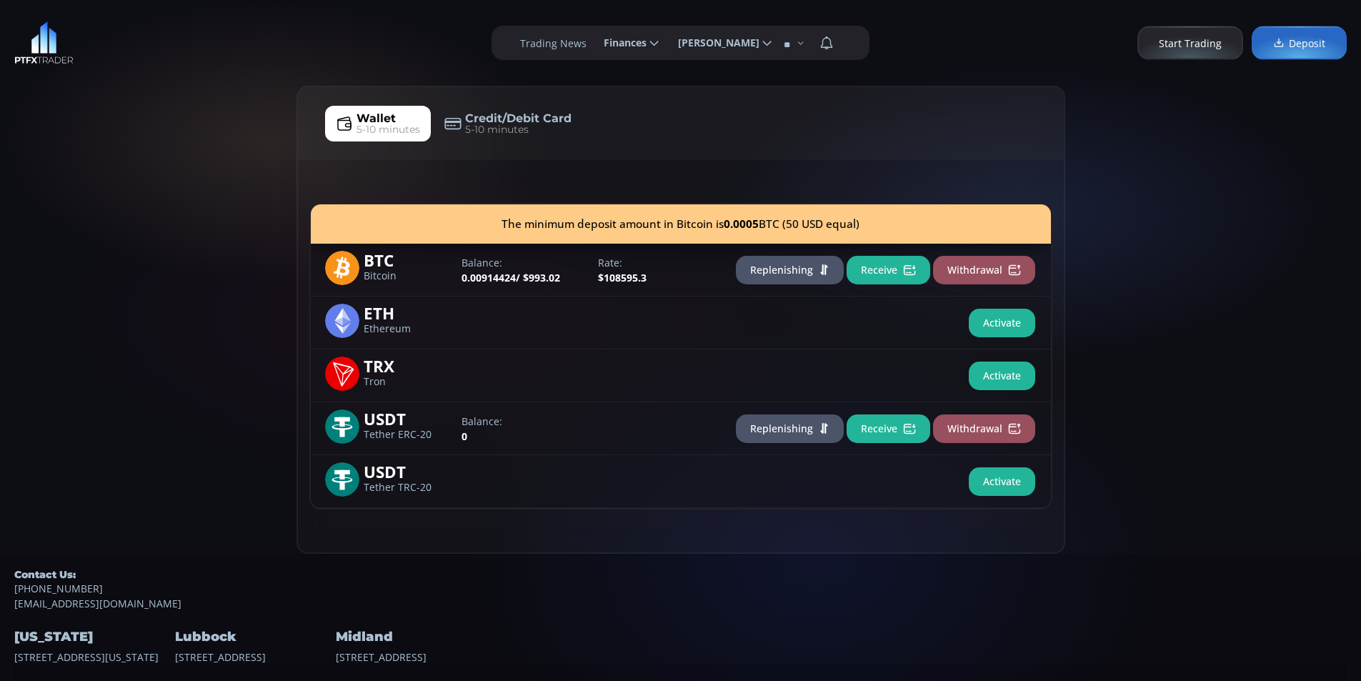
drag, startPoint x: 66, startPoint y: 259, endPoint x: 171, endPoint y: 231, distance: 108.9
click at [70, 257] on div "Wallet 5-10 minutes Credit/Debit Card 5-10 minutes The minimum deposit amount i…" at bounding box center [680, 320] width 1361 height 468
click at [171, 231] on div "Wallet 5-10 minutes Credit/Debit Card 5-10 minutes The minimum deposit amount i…" at bounding box center [680, 320] width 1361 height 468
click at [96, 215] on div "Wallet 5-10 minutes Credit/Debit Card 5-10 minutes The minimum deposit amount i…" at bounding box center [680, 320] width 1361 height 468
drag, startPoint x: 123, startPoint y: 196, endPoint x: 184, endPoint y: 139, distance: 83.4
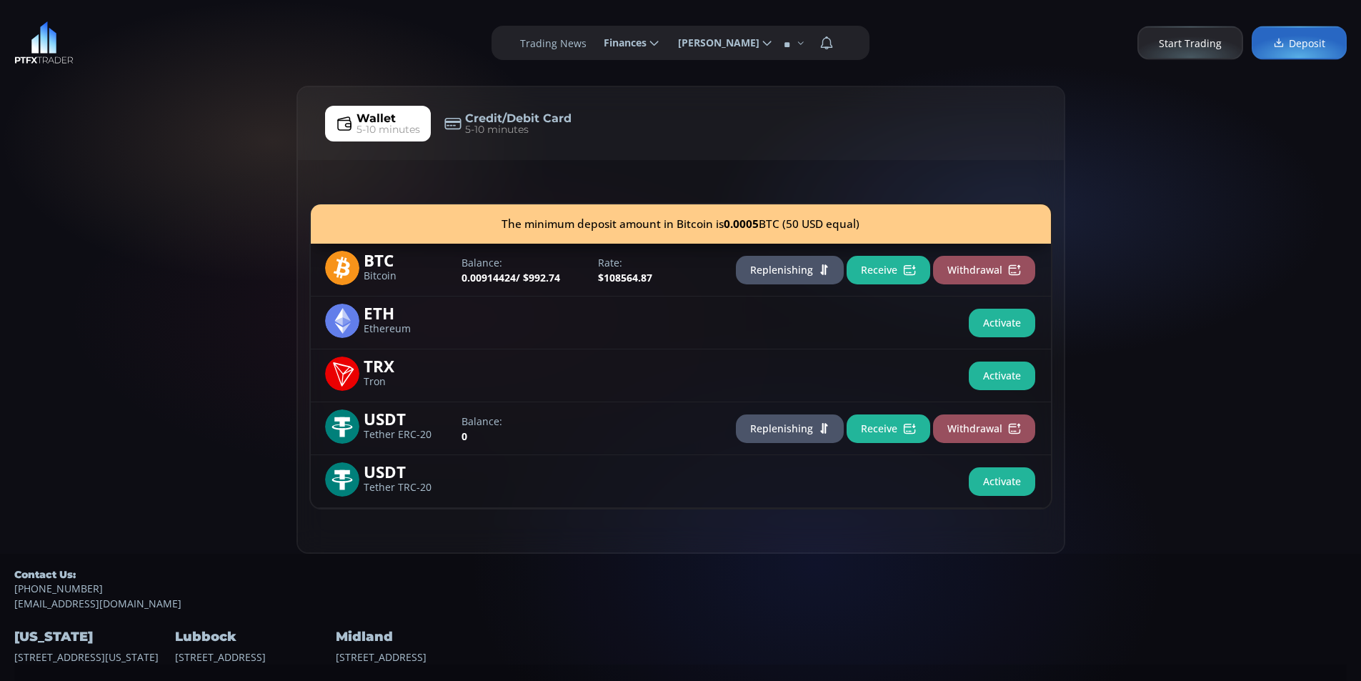
click at [129, 177] on div "Wallet 5-10 minutes Credit/Debit Card 5-10 minutes The minimum deposit amount i…" at bounding box center [680, 320] width 1361 height 468
click at [199, 123] on div "Wallet 5-10 minutes Credit/Debit Card 5-10 minutes The minimum deposit amount i…" at bounding box center [680, 320] width 1361 height 468
drag, startPoint x: 134, startPoint y: 93, endPoint x: 107, endPoint y: 67, distance: 37.4
click at [134, 91] on div "Wallet 5-10 minutes Credit/Debit Card 5-10 minutes The minimum deposit amount i…" at bounding box center [680, 320] width 1361 height 468
click at [4, 247] on div "Wallet 5-10 minutes Credit/Debit Card 5-10 minutes The minimum deposit amount i…" at bounding box center [680, 320] width 1361 height 468
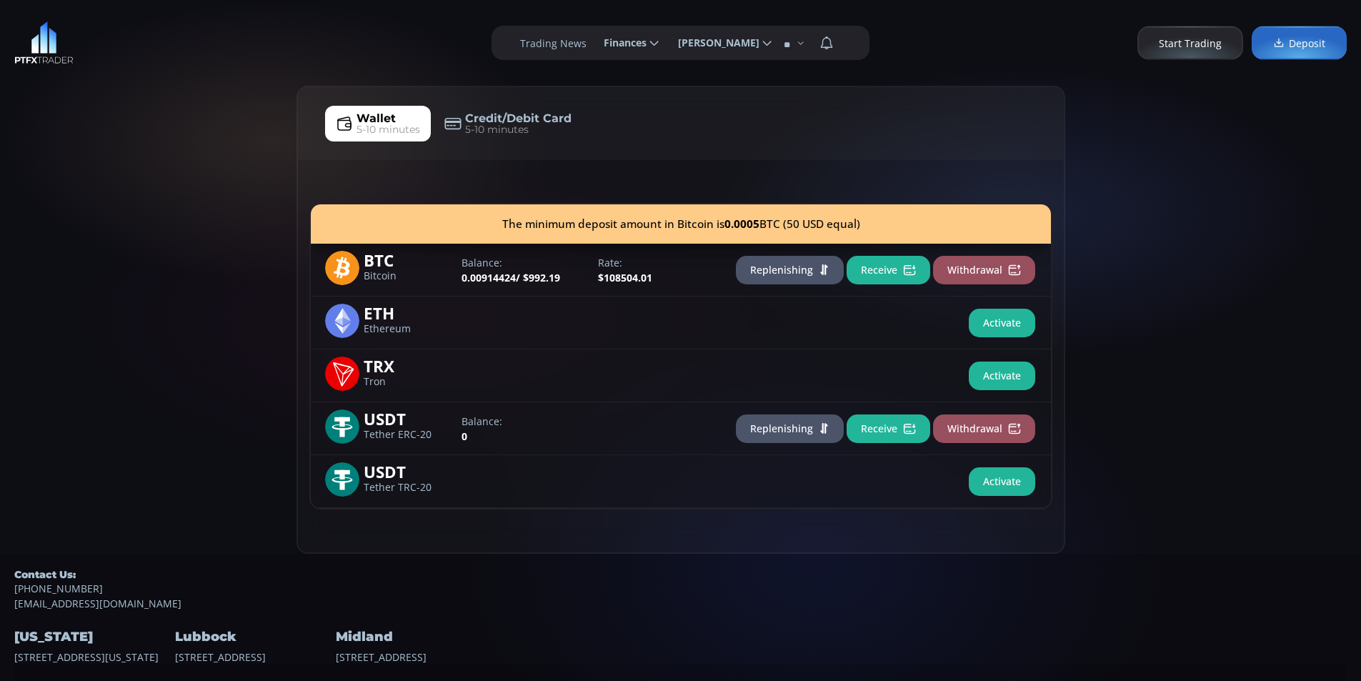
click at [116, 205] on div "Wallet 5-10 minutes Credit/Debit Card 5-10 minutes The minimum deposit amount i…" at bounding box center [680, 320] width 1361 height 468
drag, startPoint x: 82, startPoint y: 210, endPoint x: 159, endPoint y: 168, distance: 87.9
click at [83, 210] on div "Wallet 5-10 minutes Credit/Debit Card 5-10 minutes The minimum deposit amount i…" at bounding box center [680, 320] width 1361 height 468
click at [159, 168] on div "Wallet 5-10 minutes Credit/Debit Card 5-10 minutes The minimum deposit amount i…" at bounding box center [680, 320] width 1361 height 468
drag, startPoint x: 117, startPoint y: 241, endPoint x: 107, endPoint y: 202, distance: 39.9
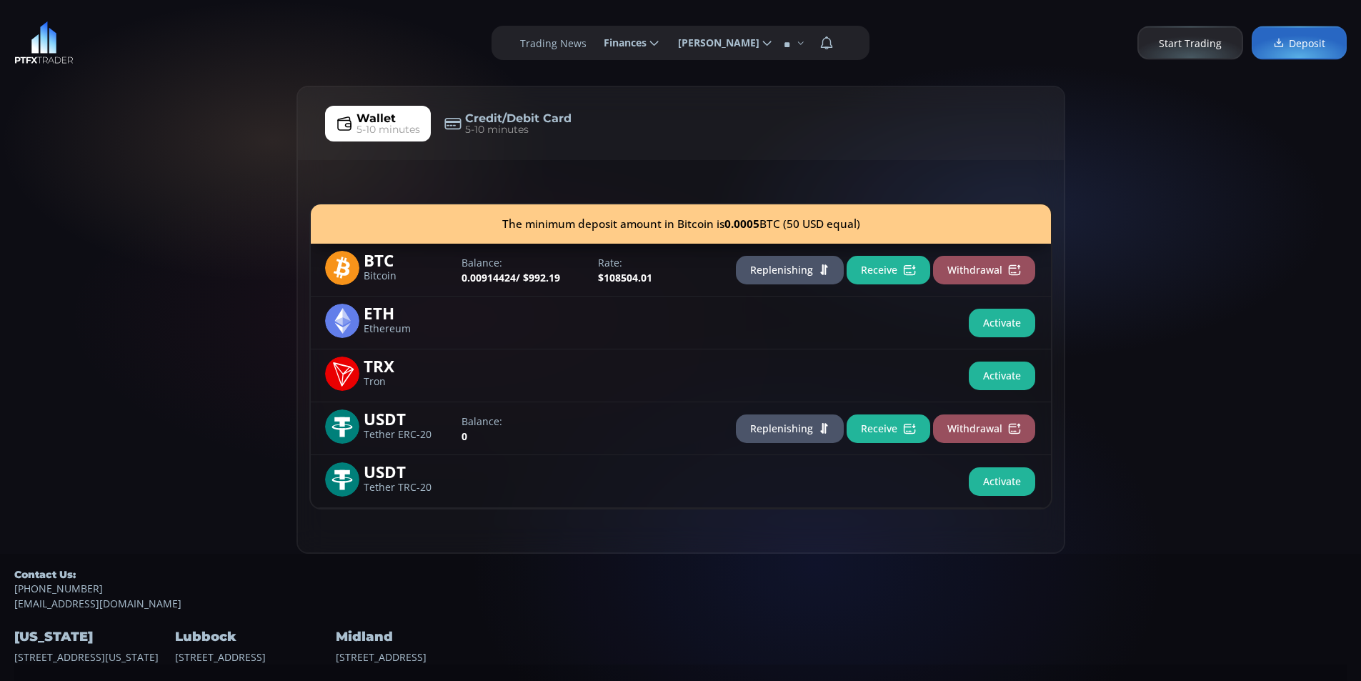
click at [117, 224] on div "Wallet 5-10 minutes Credit/Debit Card 5-10 minutes The minimum deposit amount i…" at bounding box center [680, 320] width 1361 height 468
click at [37, 171] on div "Wallet 5-10 minutes Credit/Debit Card 5-10 minutes The minimum deposit amount i…" at bounding box center [680, 320] width 1361 height 468
click at [117, 134] on div "Wallet 5-10 minutes Credit/Debit Card 5-10 minutes The minimum deposit amount i…" at bounding box center [680, 320] width 1361 height 468
click at [77, 161] on div "Wallet 5-10 minutes Credit/Debit Card 5-10 minutes The minimum deposit amount i…" at bounding box center [680, 320] width 1361 height 468
click at [141, 139] on div "Wallet 5-10 minutes Credit/Debit Card 5-10 minutes The minimum deposit amount i…" at bounding box center [680, 320] width 1361 height 468
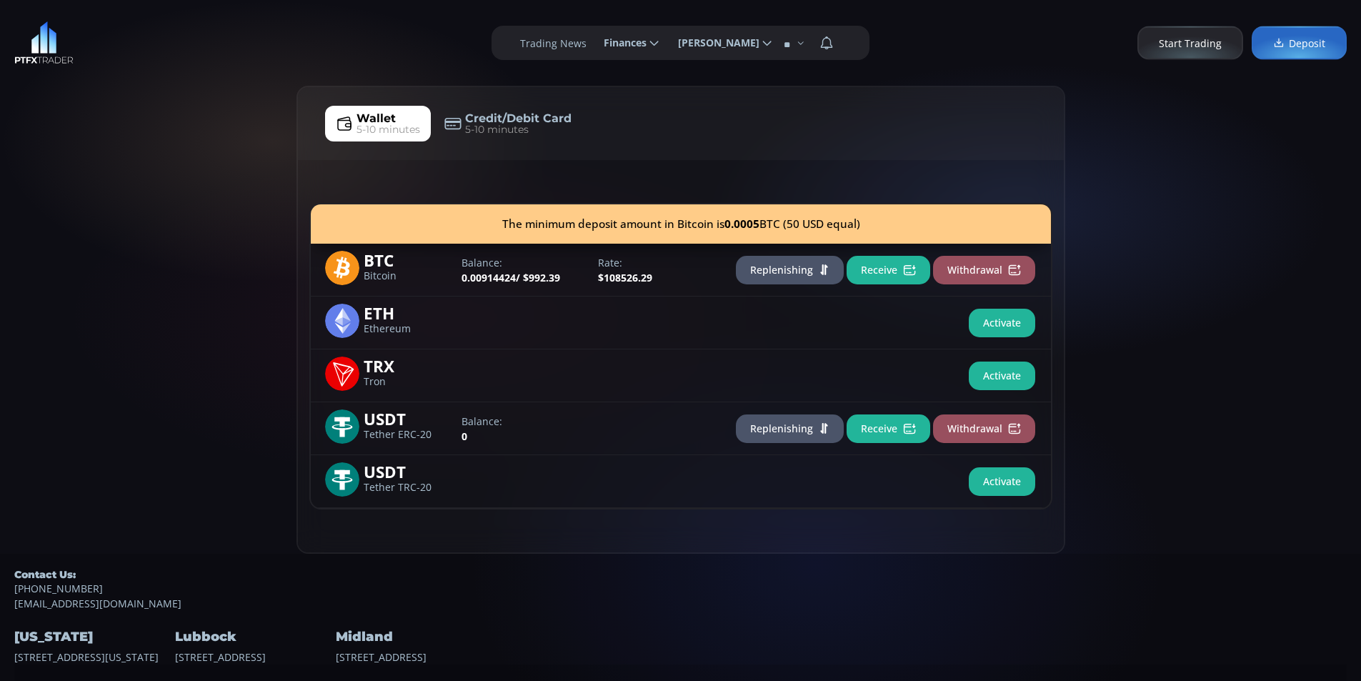
drag, startPoint x: 109, startPoint y: 173, endPoint x: 114, endPoint y: 112, distance: 60.9
click at [110, 167] on div "Wallet 5-10 minutes Credit/Debit Card 5-10 minutes The minimum deposit amount i…" at bounding box center [680, 320] width 1361 height 468
click at [108, 232] on div "Wallet 5-10 minutes Credit/Debit Card 5-10 minutes The minimum deposit amount i…" at bounding box center [680, 320] width 1361 height 468
click at [146, 201] on div "Wallet 5-10 minutes Credit/Debit Card 5-10 minutes The minimum deposit amount i…" at bounding box center [680, 320] width 1361 height 468
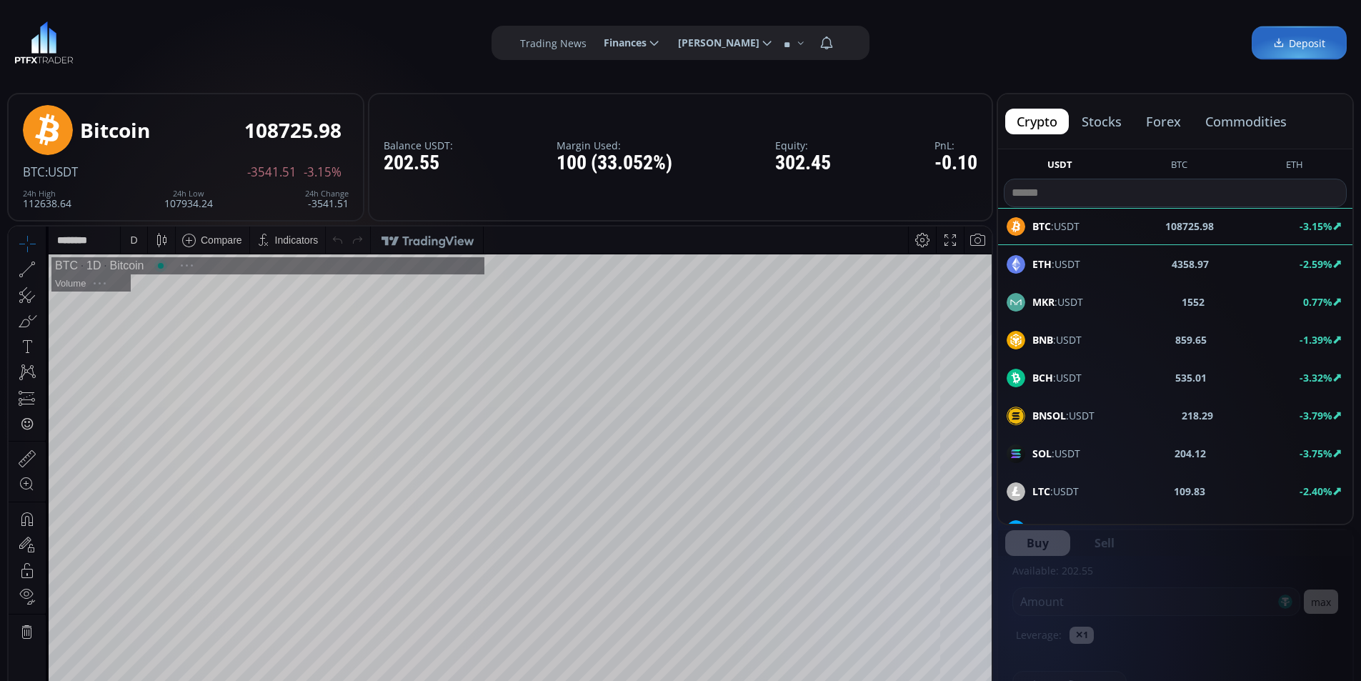
scroll to position [199, 0]
click at [617, 42] on span "Finances" at bounding box center [620, 43] width 53 height 29
click at [592, 42] on input "********" at bounding box center [592, 43] width 0 height 15
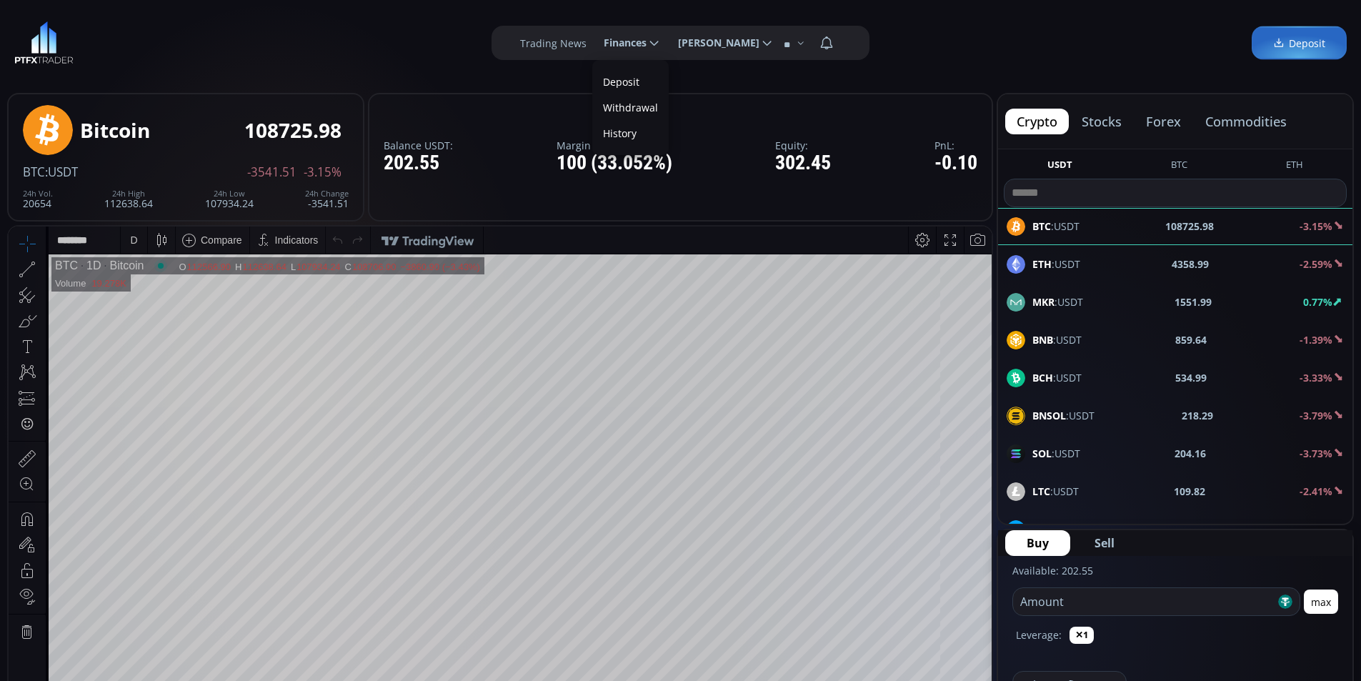
click at [616, 79] on link "Deposit" at bounding box center [630, 82] width 69 height 22
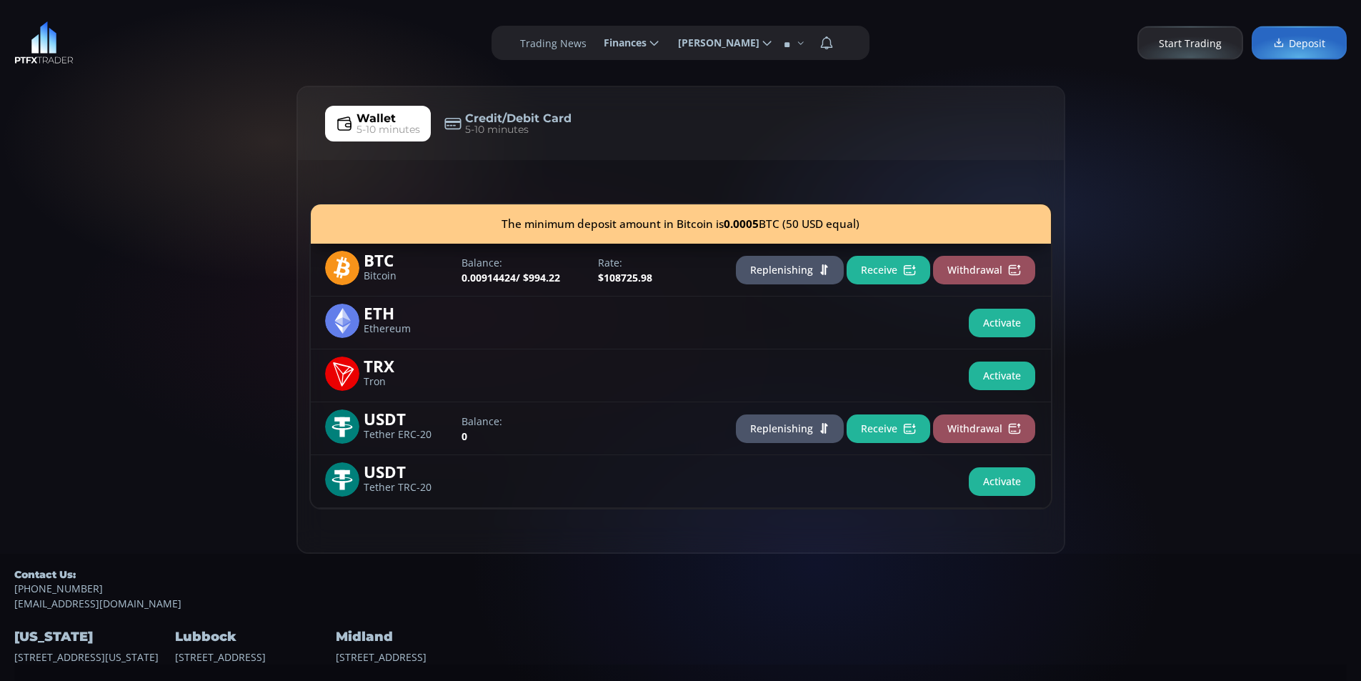
click at [159, 207] on div "Wallet 5-10 minutes Credit/Debit Card 5-10 minutes The minimum deposit amount i…" at bounding box center [680, 320] width 1361 height 468
click at [228, 153] on div "Wallet 5-10 minutes Credit/Debit Card 5-10 minutes The minimum deposit amount i…" at bounding box center [680, 320] width 1361 height 468
click at [186, 166] on div "Wallet 5-10 minutes Credit/Debit Card 5-10 minutes The minimum deposit amount i…" at bounding box center [680, 320] width 1361 height 468
click at [83, 186] on div "Wallet 5-10 minutes Credit/Debit Card 5-10 minutes The minimum deposit amount i…" at bounding box center [680, 320] width 1361 height 468
click at [203, 166] on div "Wallet 5-10 minutes Credit/Debit Card 5-10 minutes The minimum deposit amount i…" at bounding box center [680, 320] width 1361 height 468
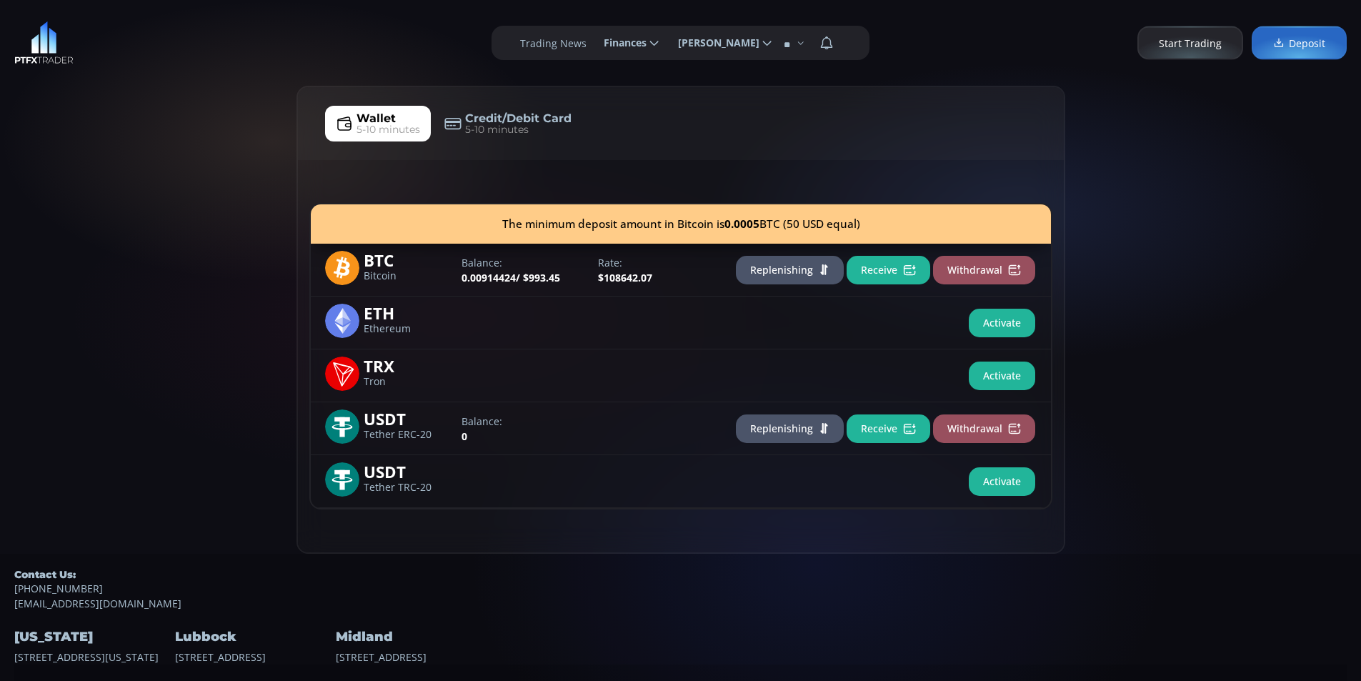
drag, startPoint x: 153, startPoint y: 149, endPoint x: 79, endPoint y: 1, distance: 165.2
click at [135, 108] on div "Wallet 5-10 minutes Credit/Debit Card 5-10 minutes The minimum deposit amount i…" at bounding box center [680, 320] width 1361 height 468
drag, startPoint x: 82, startPoint y: 229, endPoint x: 175, endPoint y: 169, distance: 110.6
click at [90, 221] on div "Wallet 5-10 minutes Credit/Debit Card 5-10 minutes The minimum deposit amount i…" at bounding box center [680, 320] width 1361 height 468
click at [181, 169] on div "Wallet 5-10 minutes Credit/Debit Card 5-10 minutes The minimum deposit amount i…" at bounding box center [680, 320] width 1361 height 468
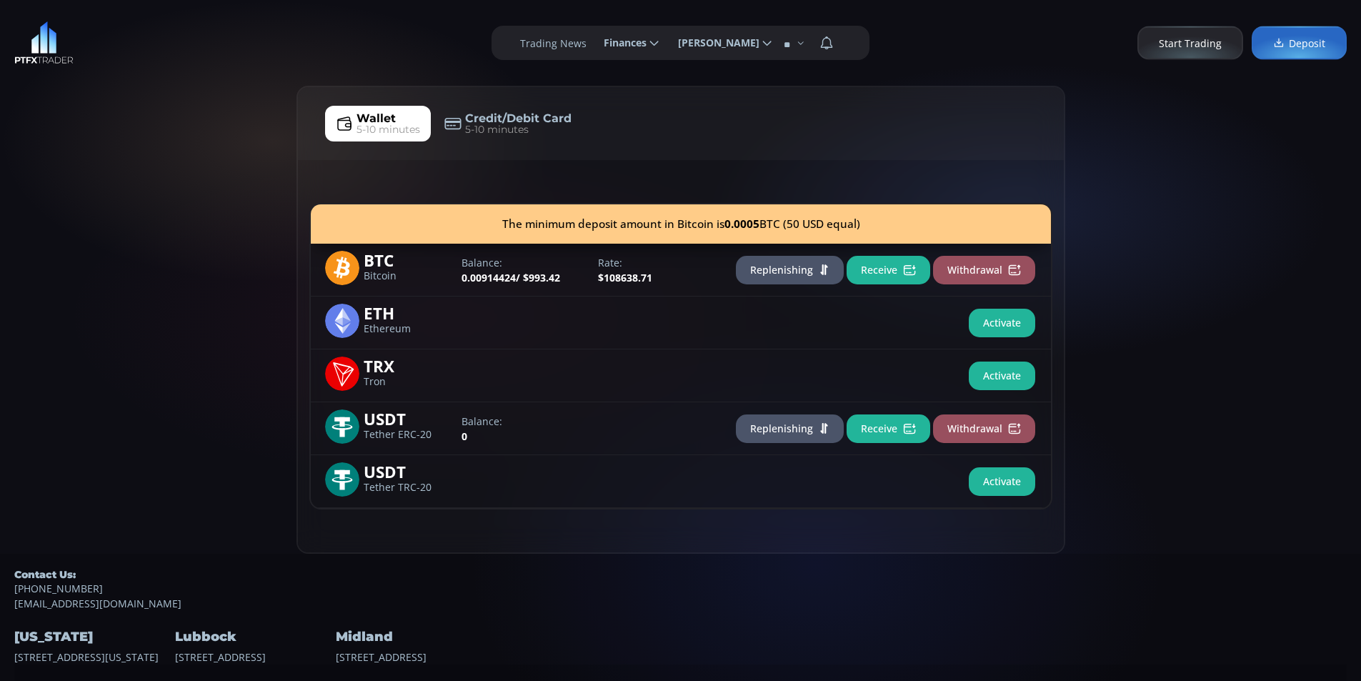
click at [132, 181] on div "Wallet 5-10 minutes Credit/Debit Card 5-10 minutes The minimum deposit amount i…" at bounding box center [680, 320] width 1361 height 468
drag, startPoint x: 83, startPoint y: 224, endPoint x: 166, endPoint y: 163, distance: 102.8
click at [83, 220] on div "Wallet 5-10 minutes Credit/Debit Card 5-10 minutes The minimum deposit amount i…" at bounding box center [680, 320] width 1361 height 468
click at [166, 163] on div "Wallet 5-10 minutes Credit/Debit Card 5-10 minutes The minimum deposit amount i…" at bounding box center [680, 320] width 1361 height 468
click at [152, 156] on div "Wallet 5-10 minutes Credit/Debit Card 5-10 minutes The minimum deposit amount i…" at bounding box center [680, 320] width 1361 height 468
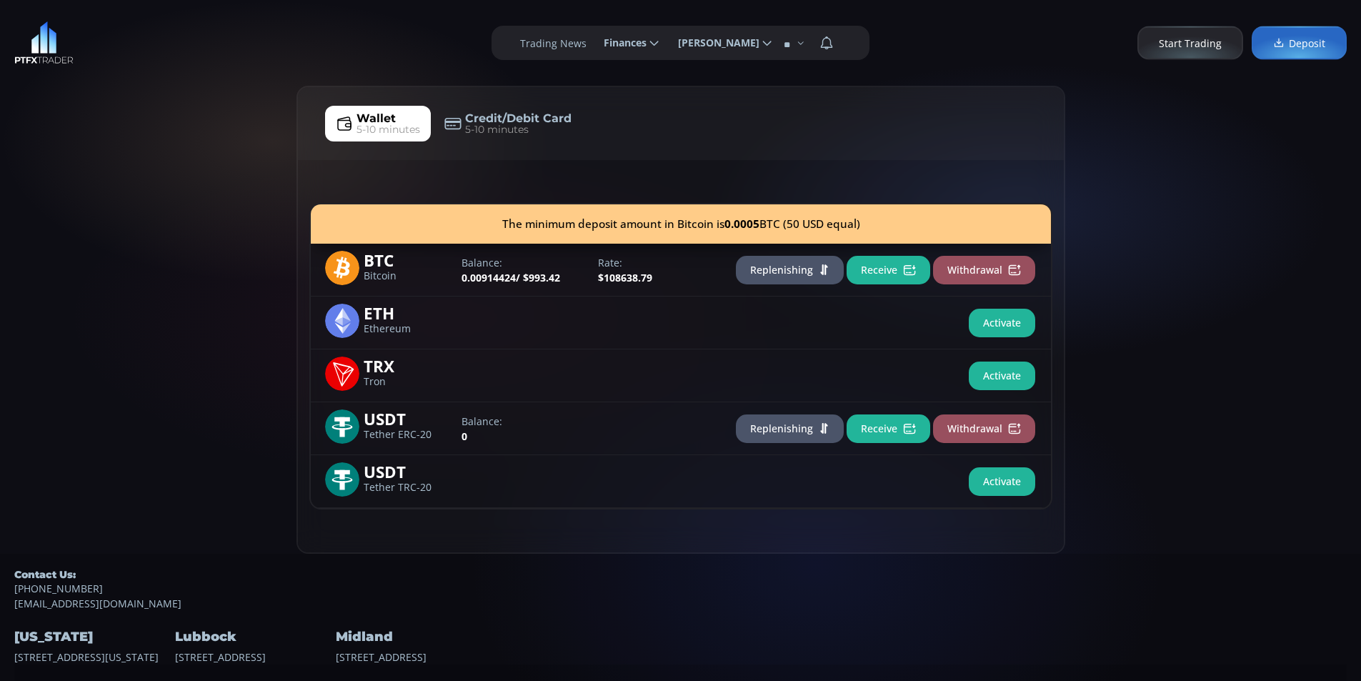
click at [140, 208] on div "Wallet 5-10 minutes Credit/Debit Card 5-10 minutes The minimum deposit amount i…" at bounding box center [680, 320] width 1361 height 468
drag, startPoint x: 217, startPoint y: 140, endPoint x: 192, endPoint y: 122, distance: 30.7
click at [217, 138] on div "Wallet 5-10 minutes Credit/Debit Card 5-10 minutes The minimum deposit amount i…" at bounding box center [680, 320] width 1361 height 468
drag, startPoint x: 172, startPoint y: 110, endPoint x: 96, endPoint y: 23, distance: 116.0
click at [162, 97] on div "Wallet 5-10 minutes Credit/Debit Card 5-10 minutes The minimum deposit amount i…" at bounding box center [680, 320] width 1361 height 468
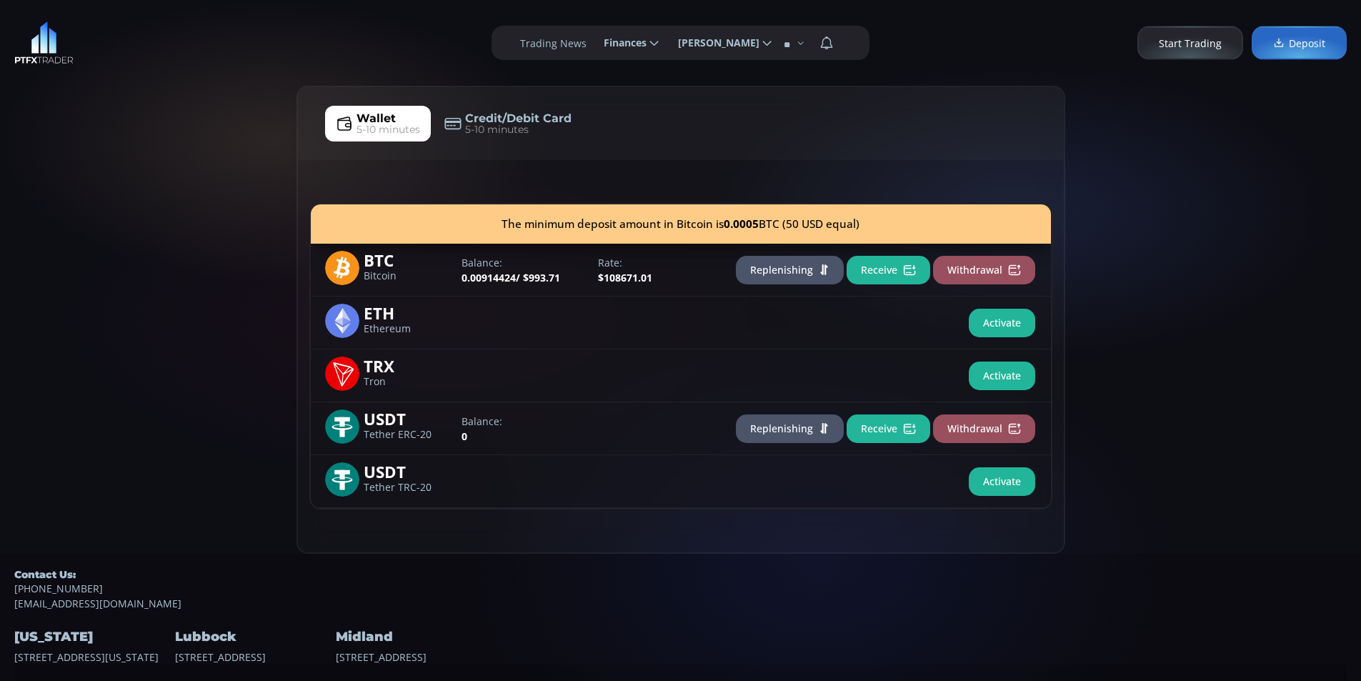
drag, startPoint x: 46, startPoint y: 217, endPoint x: 51, endPoint y: 206, distance: 12.1
click at [46, 213] on div "Wallet 5-10 minutes Credit/Debit Card 5-10 minutes The minimum deposit amount i…" at bounding box center [680, 320] width 1361 height 468
click at [149, 161] on div "Wallet 5-10 minutes Credit/Debit Card 5-10 minutes The minimum deposit amount i…" at bounding box center [680, 320] width 1361 height 468
drag, startPoint x: 88, startPoint y: 116, endPoint x: 73, endPoint y: 54, distance: 64.6
click at [82, 91] on div "Wallet 5-10 minutes Credit/Debit Card 5-10 minutes The minimum deposit amount i…" at bounding box center [680, 320] width 1361 height 468
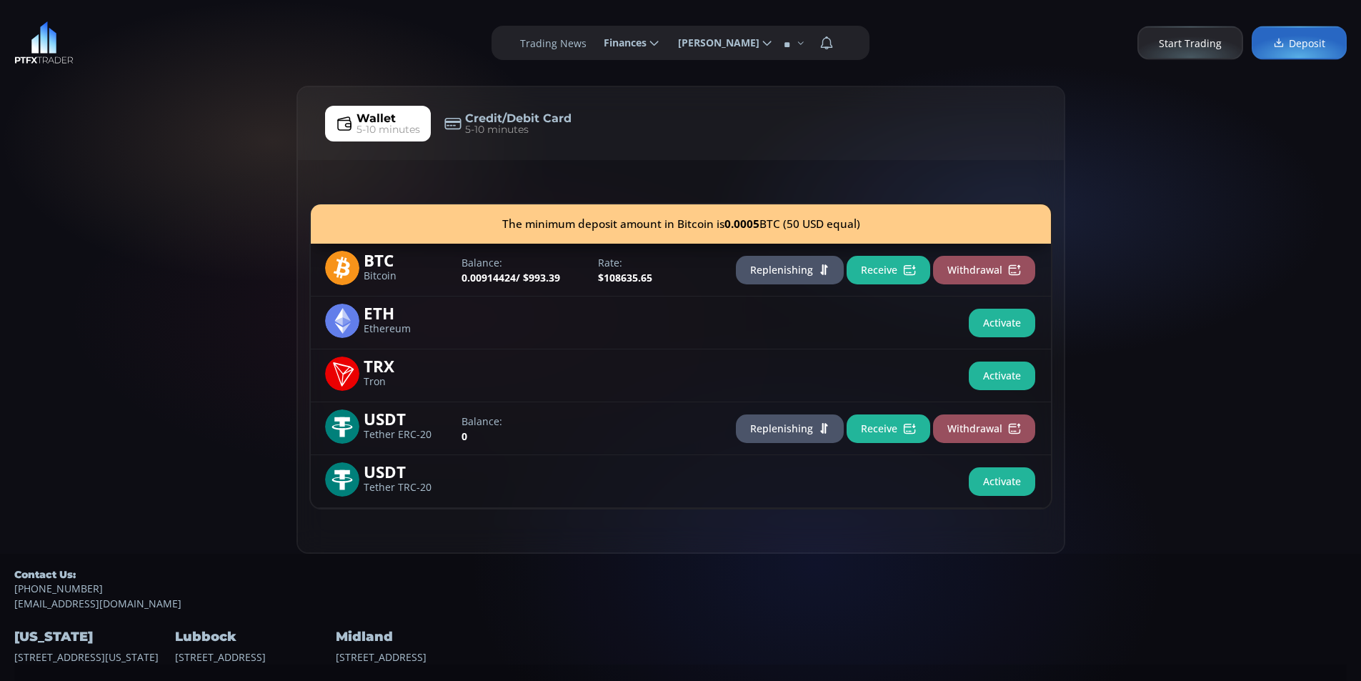
click at [69, 221] on div "Wallet 5-10 minutes Credit/Debit Card 5-10 minutes The minimum deposit amount i…" at bounding box center [680, 320] width 1361 height 468
click at [171, 183] on div "Wallet 5-10 minutes Credit/Debit Card 5-10 minutes The minimum deposit amount i…" at bounding box center [680, 320] width 1361 height 468
drag, startPoint x: 86, startPoint y: 131, endPoint x: 61, endPoint y: 55, distance: 79.5
click at [80, 112] on div "Wallet 5-10 minutes Credit/Debit Card 5-10 minutes The minimum deposit amount i…" at bounding box center [680, 320] width 1361 height 468
click at [66, 191] on div "Wallet 5-10 minutes Credit/Debit Card 5-10 minutes The minimum deposit amount i…" at bounding box center [680, 320] width 1361 height 468
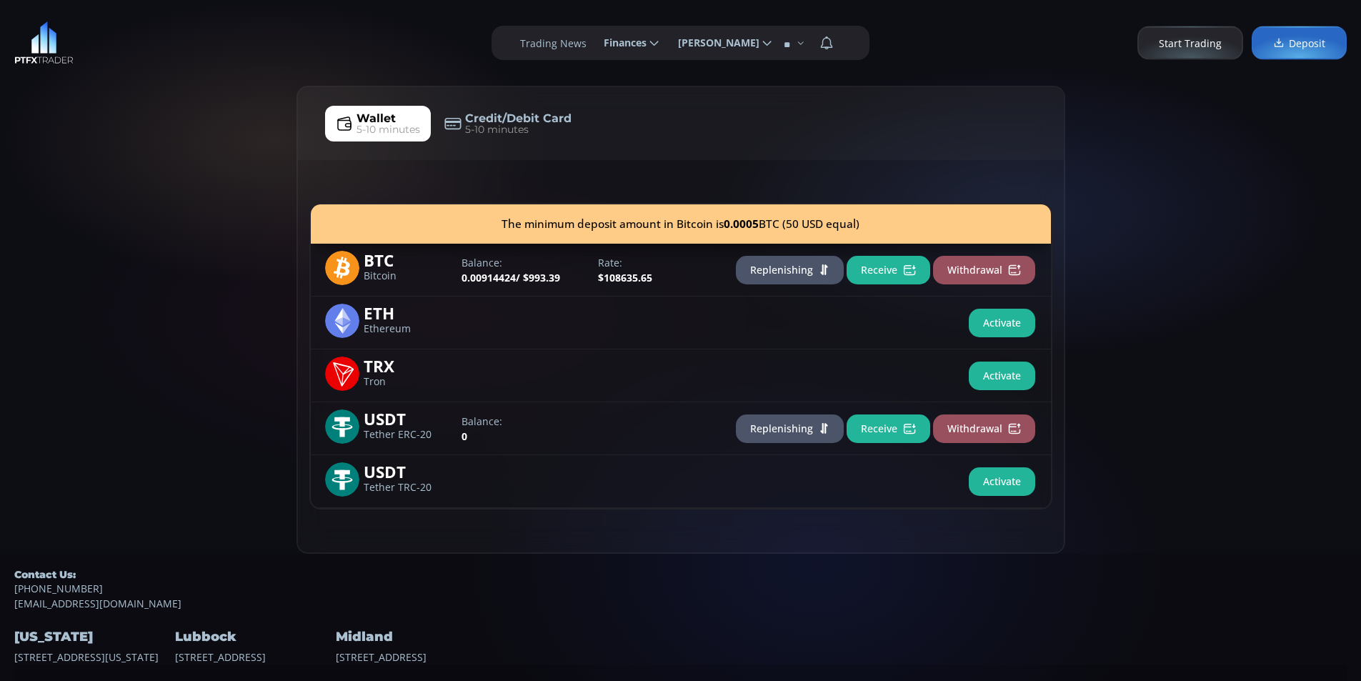
click at [199, 118] on div "Wallet 5-10 minutes Credit/Debit Card 5-10 minutes The minimum deposit amount i…" at bounding box center [680, 320] width 1361 height 468
drag, startPoint x: 114, startPoint y: 162, endPoint x: 237, endPoint y: 104, distance: 136.2
click at [122, 154] on div "Wallet 5-10 minutes Credit/Debit Card 5-10 minutes The minimum deposit amount i…" at bounding box center [680, 320] width 1361 height 468
click at [237, 104] on div "Wallet 5-10 minutes Credit/Debit Card 5-10 minutes The minimum deposit amount i…" at bounding box center [680, 320] width 1361 height 468
click at [165, 76] on div "**********" at bounding box center [680, 43] width 1361 height 86
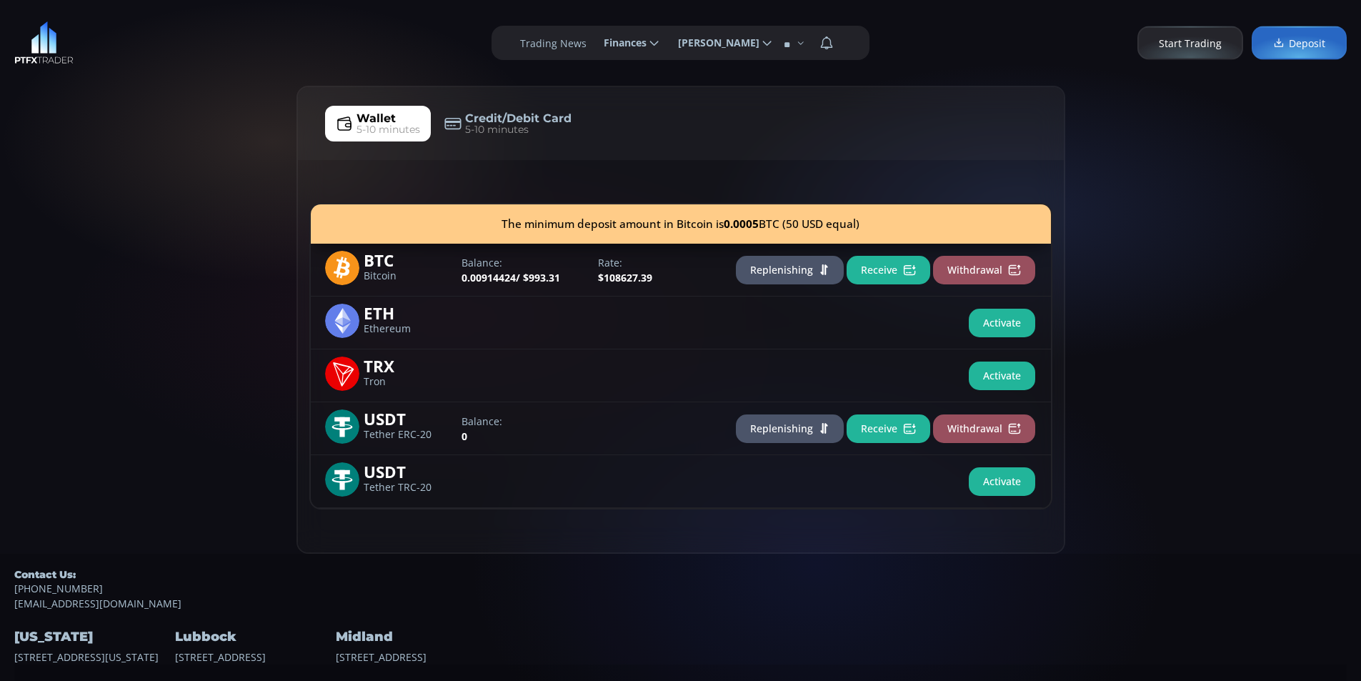
click at [54, 163] on div "Wallet 5-10 minutes Credit/Debit Card 5-10 minutes The minimum deposit amount i…" at bounding box center [680, 320] width 1361 height 468
click at [179, 109] on div "Wallet 5-10 minutes Credit/Debit Card 5-10 minutes The minimum deposit amount i…" at bounding box center [680, 320] width 1361 height 468
drag, startPoint x: 144, startPoint y: 224, endPoint x: 164, endPoint y: 202, distance: 30.3
click at [156, 207] on div "Wallet 5-10 minutes Credit/Debit Card 5-10 minutes The minimum deposit amount i…" at bounding box center [680, 320] width 1361 height 468
drag, startPoint x: 227, startPoint y: 122, endPoint x: 207, endPoint y: 116, distance: 20.8
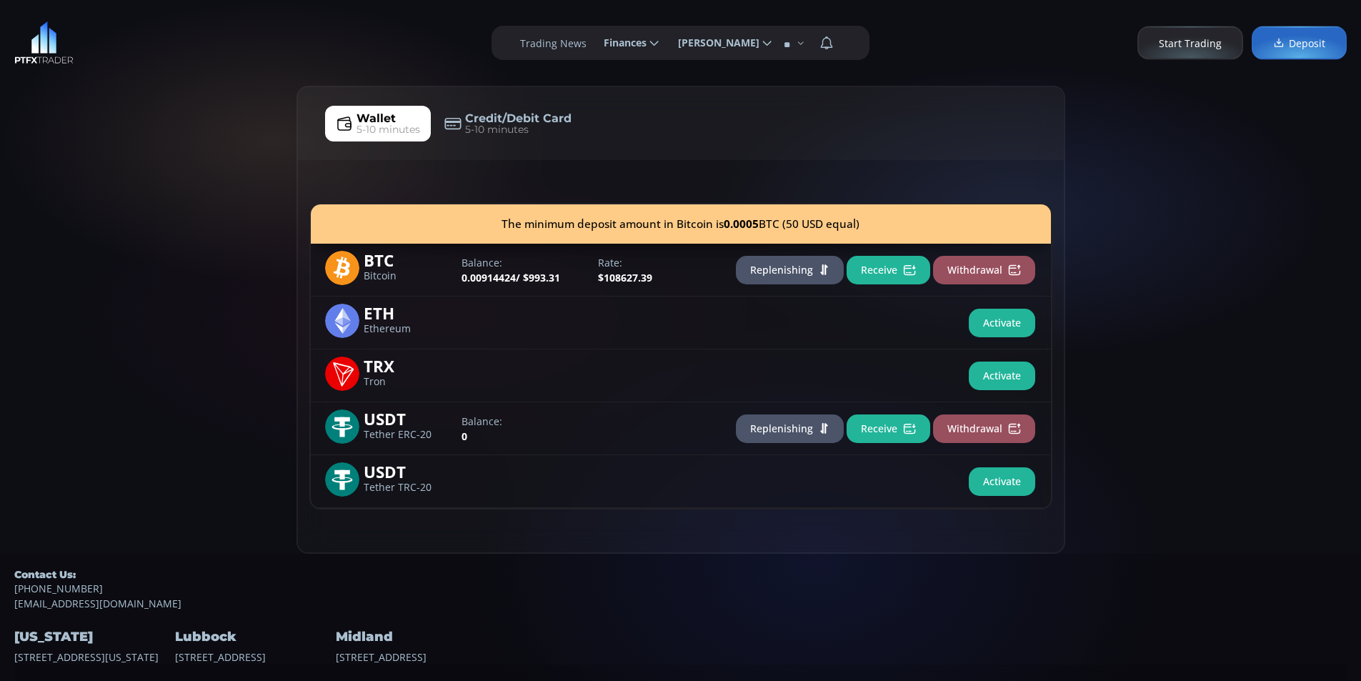
click at [225, 117] on div "Wallet 5-10 minutes Credit/Debit Card 5-10 minutes The minimum deposit amount i…" at bounding box center [680, 320] width 1361 height 468
click at [173, 41] on div "**********" at bounding box center [680, 43] width 1361 height 86
click at [240, 34] on div "**********" at bounding box center [680, 43] width 1361 height 86
click at [119, 71] on div "**********" at bounding box center [680, 43] width 1361 height 86
drag, startPoint x: 115, startPoint y: 219, endPoint x: 196, endPoint y: 155, distance: 103.2
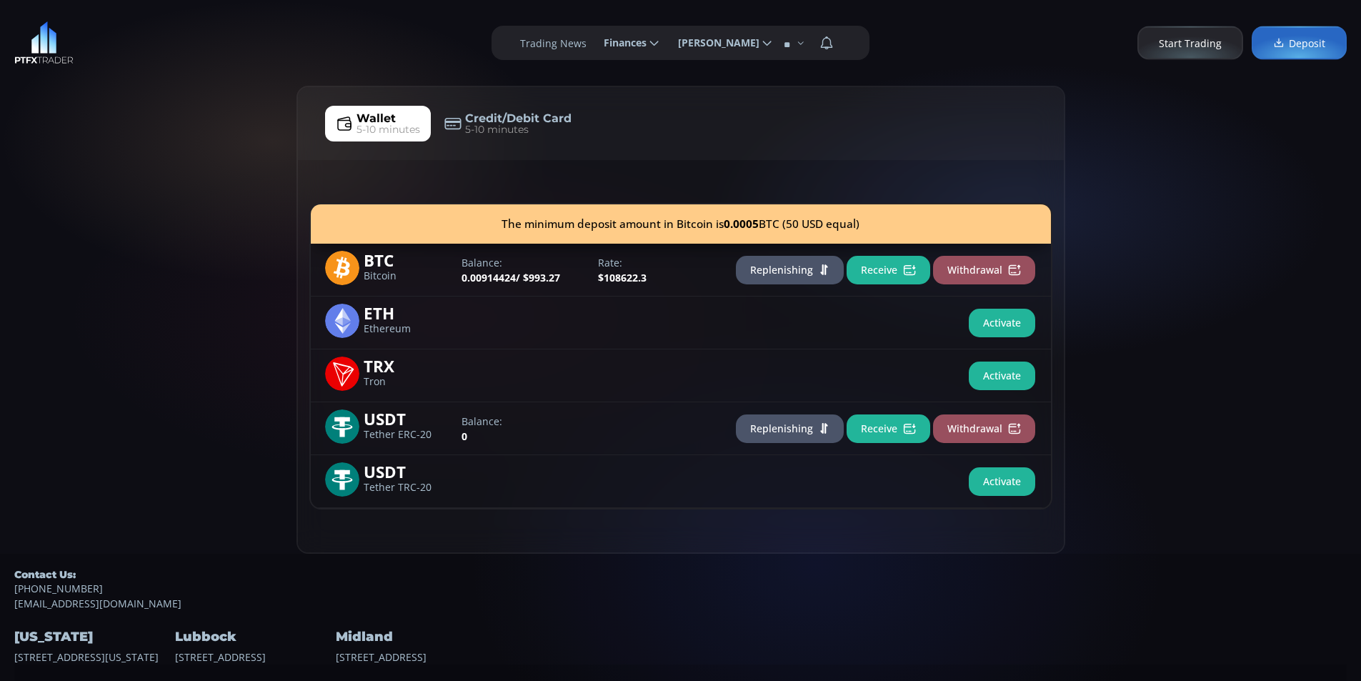
click at [118, 212] on div "Wallet 5-10 minutes Credit/Debit Card 5-10 minutes The minimum deposit amount i…" at bounding box center [680, 320] width 1361 height 468
click at [233, 127] on div "Wallet 5-10 minutes Credit/Debit Card 5-10 minutes The minimum deposit amount i…" at bounding box center [680, 320] width 1361 height 468
click at [212, 109] on div "Wallet 5-10 minutes Credit/Debit Card 5-10 minutes The minimum deposit amount i…" at bounding box center [680, 320] width 1361 height 468
click at [280, 63] on div "**********" at bounding box center [680, 43] width 1361 height 86
click at [159, 41] on div "**********" at bounding box center [680, 43] width 1361 height 86
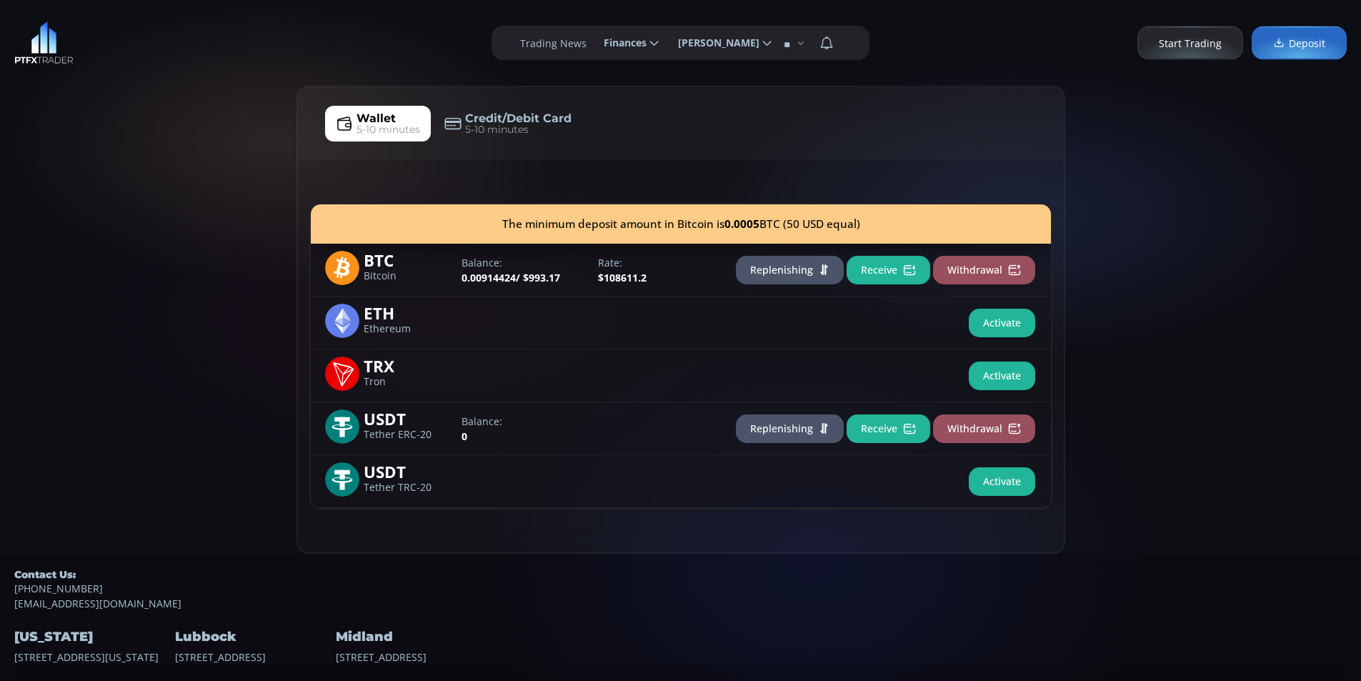
drag, startPoint x: 31, startPoint y: 146, endPoint x: 44, endPoint y: 143, distance: 13.9
click at [36, 145] on div "Wallet 5-10 minutes Credit/Debit Card 5-10 minutes The minimum deposit amount i…" at bounding box center [680, 320] width 1361 height 468
click at [146, 101] on div "Wallet 5-10 minutes Credit/Debit Card 5-10 minutes The minimum deposit amount i…" at bounding box center [680, 320] width 1361 height 468
drag, startPoint x: 59, startPoint y: 252, endPoint x: 127, endPoint y: 205, distance: 83.2
click at [69, 234] on div "Wallet 5-10 minutes Credit/Debit Card 5-10 minutes The minimum deposit amount i…" at bounding box center [680, 320] width 1361 height 468
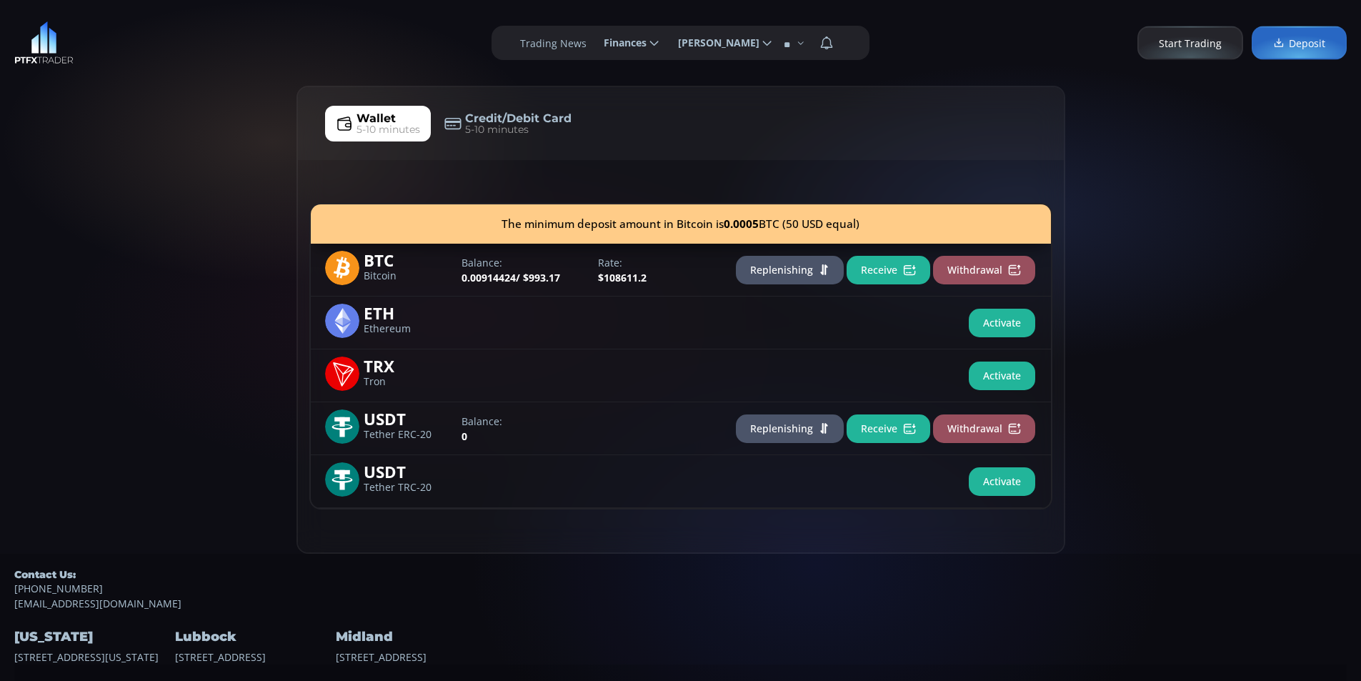
click at [294, 80] on div "**********" at bounding box center [680, 43] width 1361 height 86
click at [168, 47] on div "**********" at bounding box center [680, 43] width 1361 height 86
click at [106, 30] on div "**********" at bounding box center [680, 43] width 1361 height 86
click at [119, 129] on div "Wallet 5-10 minutes Credit/Debit Card 5-10 minutes The minimum deposit amount i…" at bounding box center [680, 320] width 1361 height 468
drag, startPoint x: 207, startPoint y: 45, endPoint x: 199, endPoint y: 36, distance: 12.1
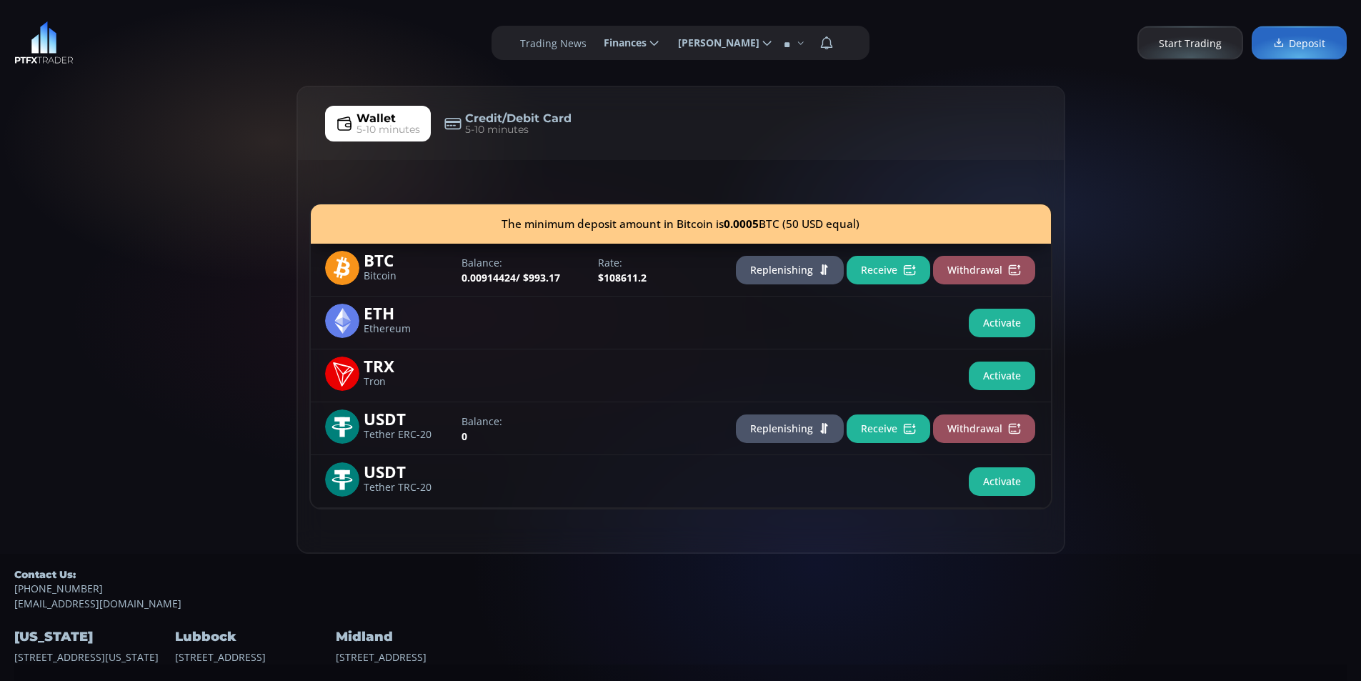
click at [206, 43] on div "**********" at bounding box center [680, 43] width 1361 height 86
click at [104, 144] on div "Wallet 5-10 minutes Credit/Debit Card 5-10 minutes The minimum deposit amount i…" at bounding box center [680, 320] width 1361 height 468
click at [149, 94] on div "Wallet 5-10 minutes Credit/Debit Card 5-10 minutes The minimum deposit amount i…" at bounding box center [680, 320] width 1361 height 468
drag, startPoint x: 116, startPoint y: 139, endPoint x: 131, endPoint y: 112, distance: 31.0
click at [116, 124] on div "Wallet 5-10 minutes Credit/Debit Card 5-10 minutes The minimum deposit amount i…" at bounding box center [680, 320] width 1361 height 468
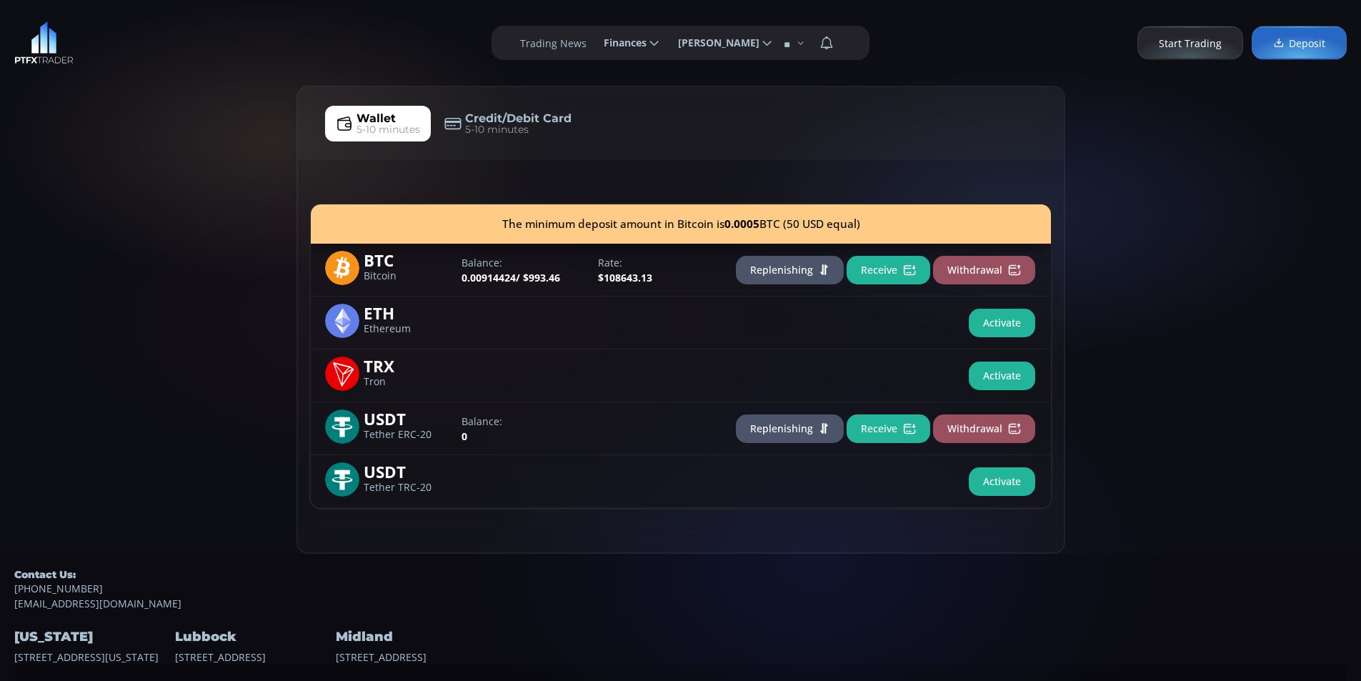
click at [249, 47] on div "**********" at bounding box center [680, 43] width 1361 height 86
drag, startPoint x: 134, startPoint y: 197, endPoint x: 247, endPoint y: 90, distance: 155.2
click at [134, 186] on div "Wallet 5-10 minutes Credit/Debit Card 5-10 minutes The minimum deposit amount i…" at bounding box center [680, 320] width 1361 height 468
click at [247, 90] on div "Wallet 5-10 minutes Credit/Debit Card 5-10 minutes The minimum deposit amount i…" at bounding box center [680, 320] width 1361 height 468
drag, startPoint x: 142, startPoint y: 58, endPoint x: 199, endPoint y: 50, distance: 57.7
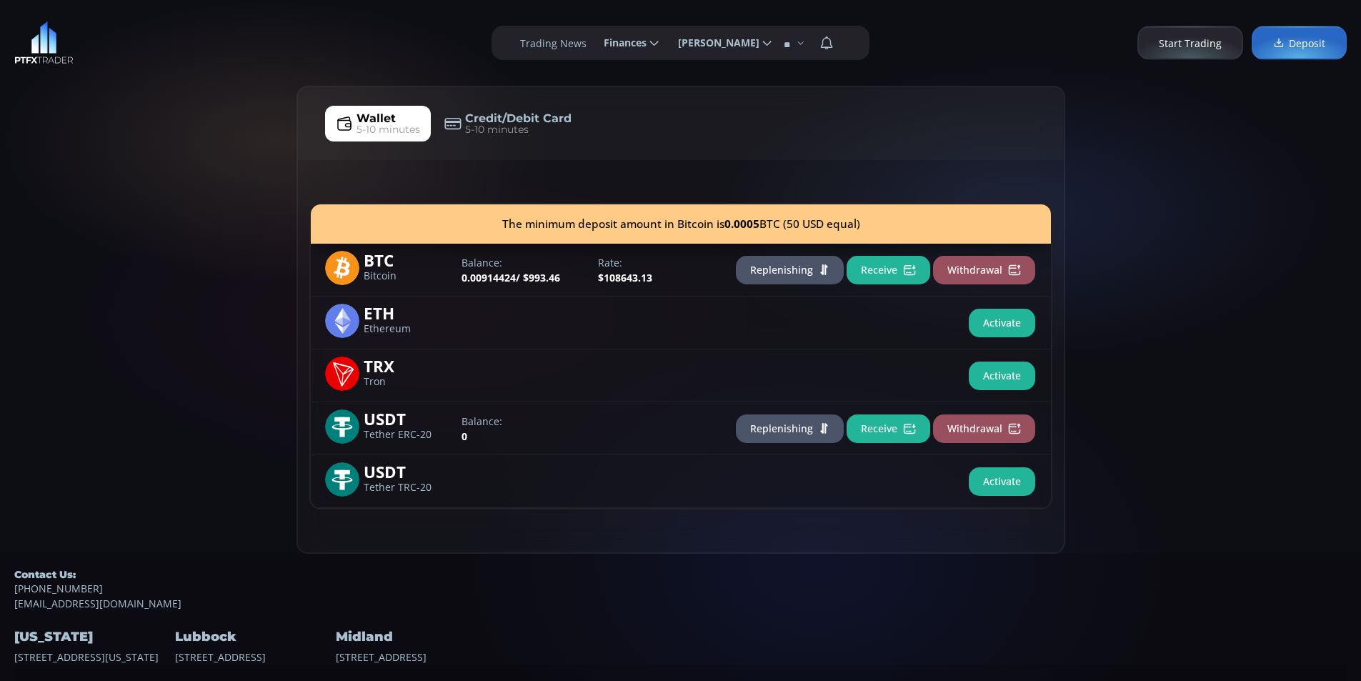
click at [141, 56] on div "**********" at bounding box center [680, 43] width 1361 height 86
drag, startPoint x: 213, startPoint y: 47, endPoint x: 64, endPoint y: 13, distance: 152.5
click at [205, 42] on div "**********" at bounding box center [680, 43] width 1361 height 86
click at [61, 10] on div "**********" at bounding box center [680, 43] width 1361 height 86
click at [47, 133] on div "Wallet 5-10 minutes Credit/Debit Card 5-10 minutes The minimum deposit amount i…" at bounding box center [680, 320] width 1361 height 468
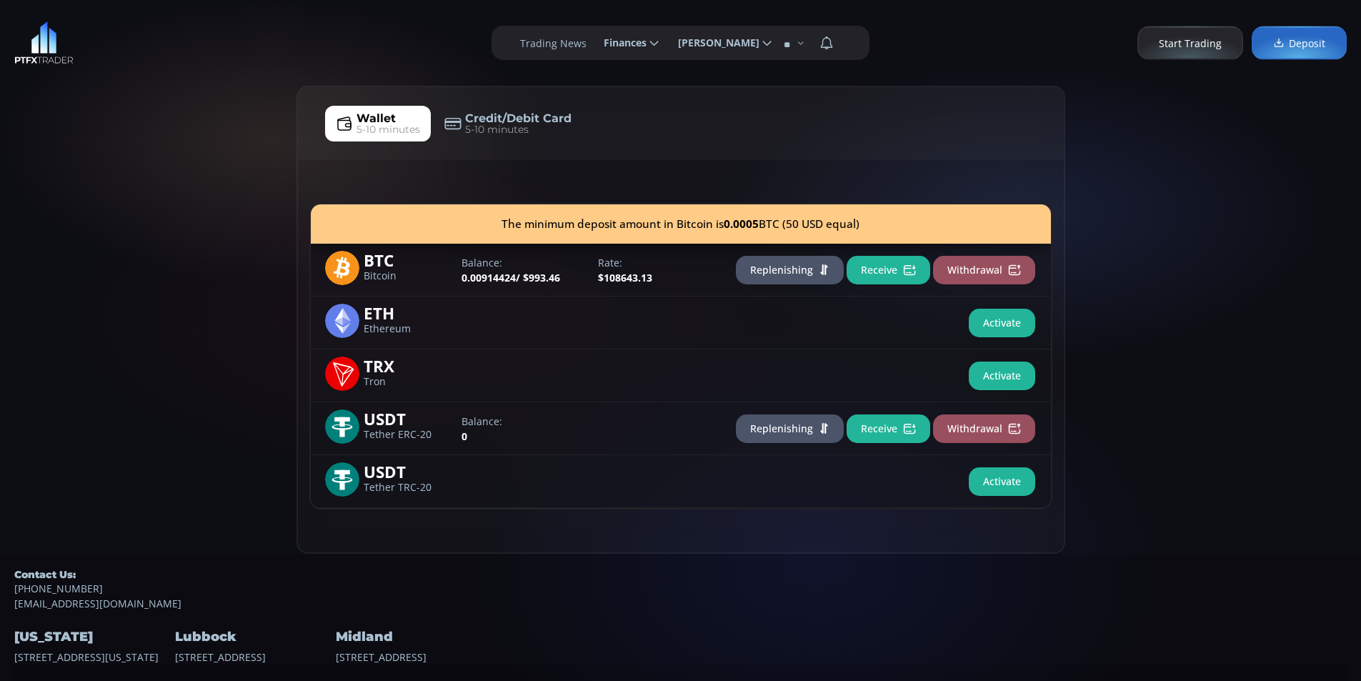
click at [174, 82] on div "**********" at bounding box center [680, 43] width 1361 height 86
click at [156, 94] on div "Wallet 5-10 minutes Credit/Debit Card 5-10 minutes The minimum deposit amount i…" at bounding box center [680, 320] width 1361 height 468
click at [154, 183] on div "Wallet 5-10 minutes Credit/Debit Card 5-10 minutes The minimum deposit amount i…" at bounding box center [680, 320] width 1361 height 468
click at [204, 113] on div "Wallet 5-10 minutes Credit/Debit Card 5-10 minutes The minimum deposit amount i…" at bounding box center [680, 320] width 1361 height 468
click at [132, 40] on div "**********" at bounding box center [680, 43] width 1361 height 86
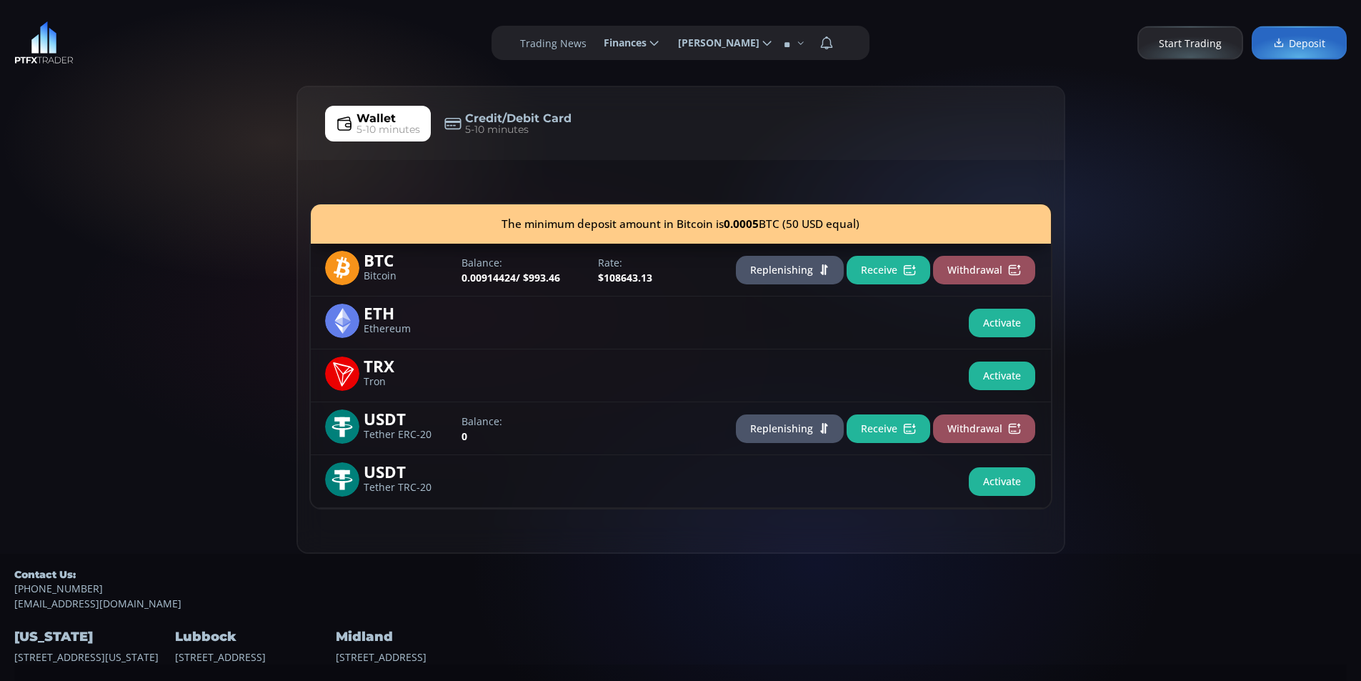
drag, startPoint x: 241, startPoint y: 84, endPoint x: 88, endPoint y: 24, distance: 164.3
click at [234, 77] on div "**********" at bounding box center [680, 43] width 1361 height 86
drag, startPoint x: 32, startPoint y: 254, endPoint x: 56, endPoint y: 242, distance: 26.5
click at [35, 249] on div "Wallet 5-10 minutes Credit/Debit Card 5-10 minutes The minimum deposit amount i…" at bounding box center [680, 320] width 1361 height 468
click at [99, 216] on div "Wallet 5-10 minutes Credit/Debit Card 5-10 minutes The minimum deposit amount i…" at bounding box center [680, 320] width 1361 height 468
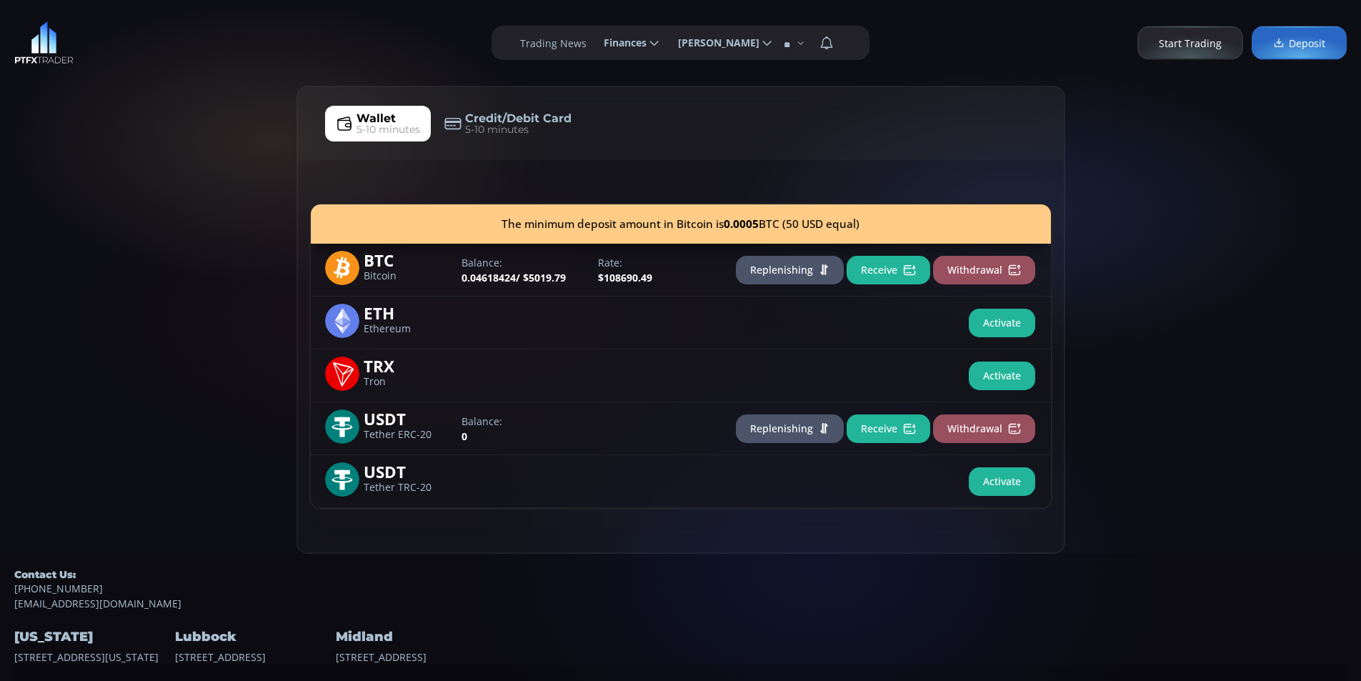
click at [776, 267] on button "Replenishing" at bounding box center [790, 270] width 108 height 29
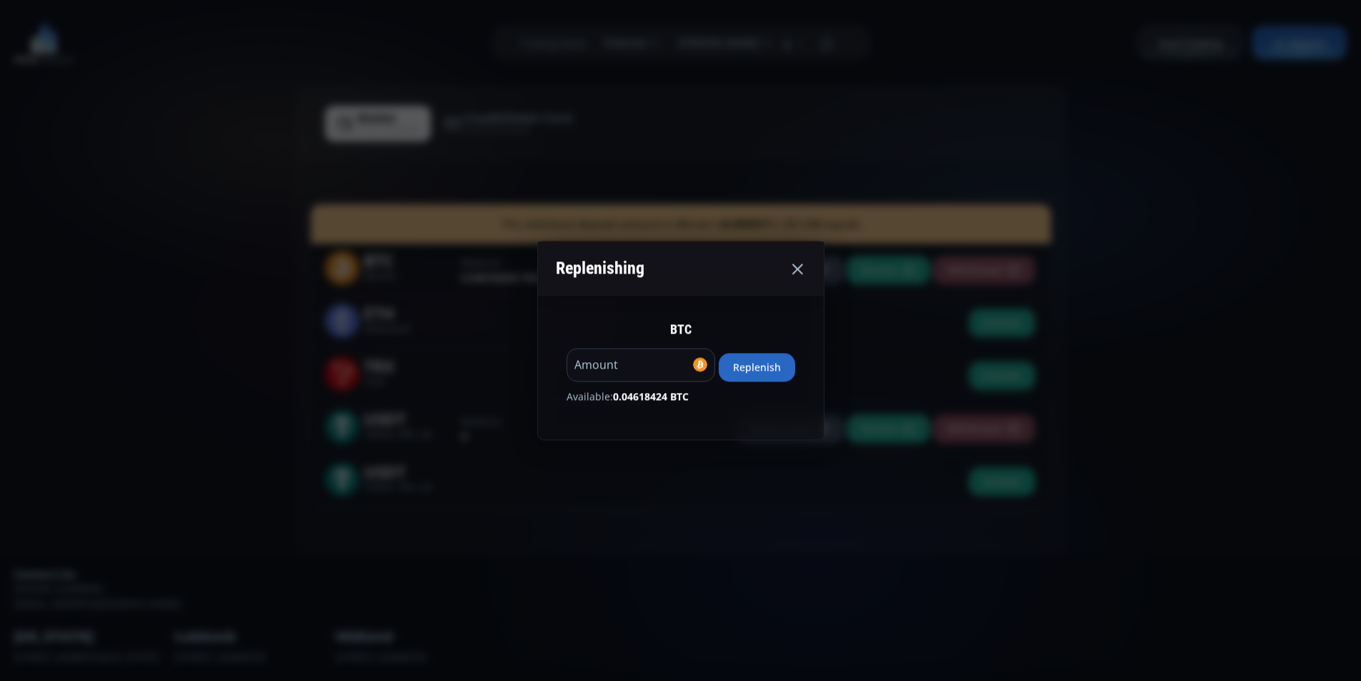
click at [762, 371] on button "Replenish" at bounding box center [757, 367] width 76 height 29
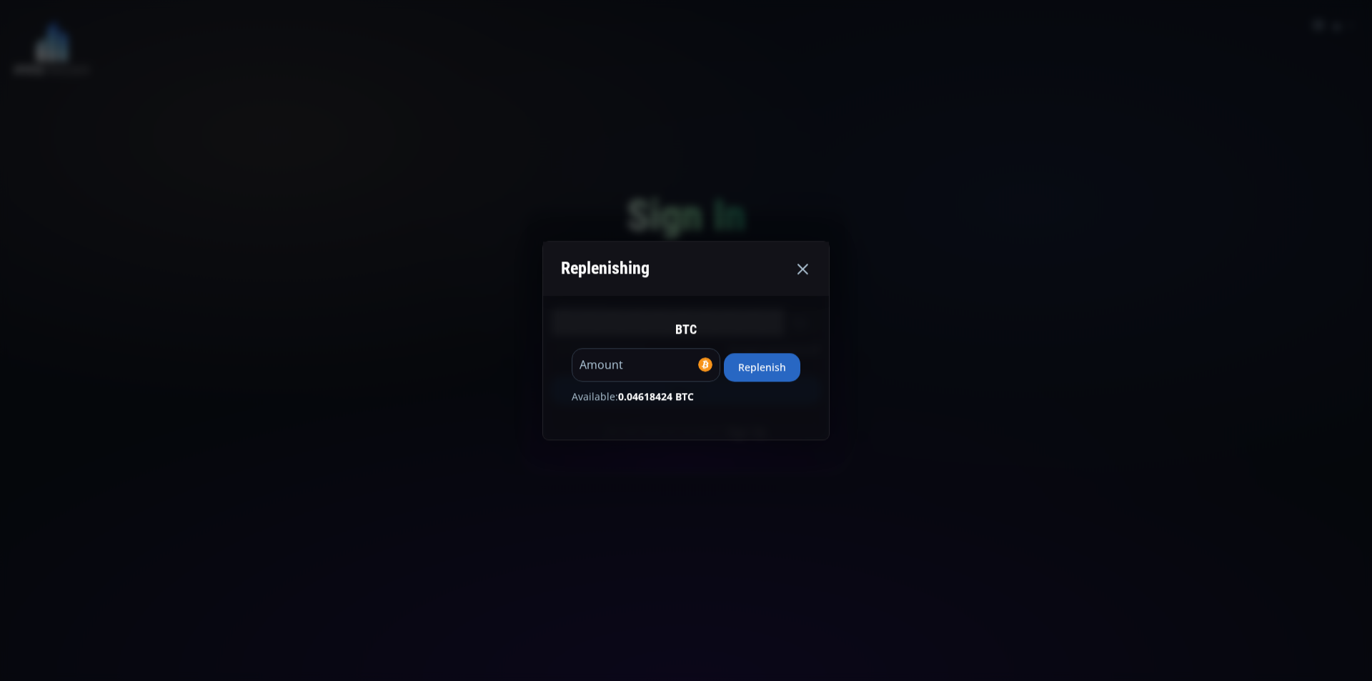
click at [770, 372] on button "Replenish" at bounding box center [762, 367] width 76 height 29
click at [770, 371] on button "Replenish" at bounding box center [762, 367] width 76 height 29
click at [807, 268] on icon at bounding box center [802, 268] width 17 height 17
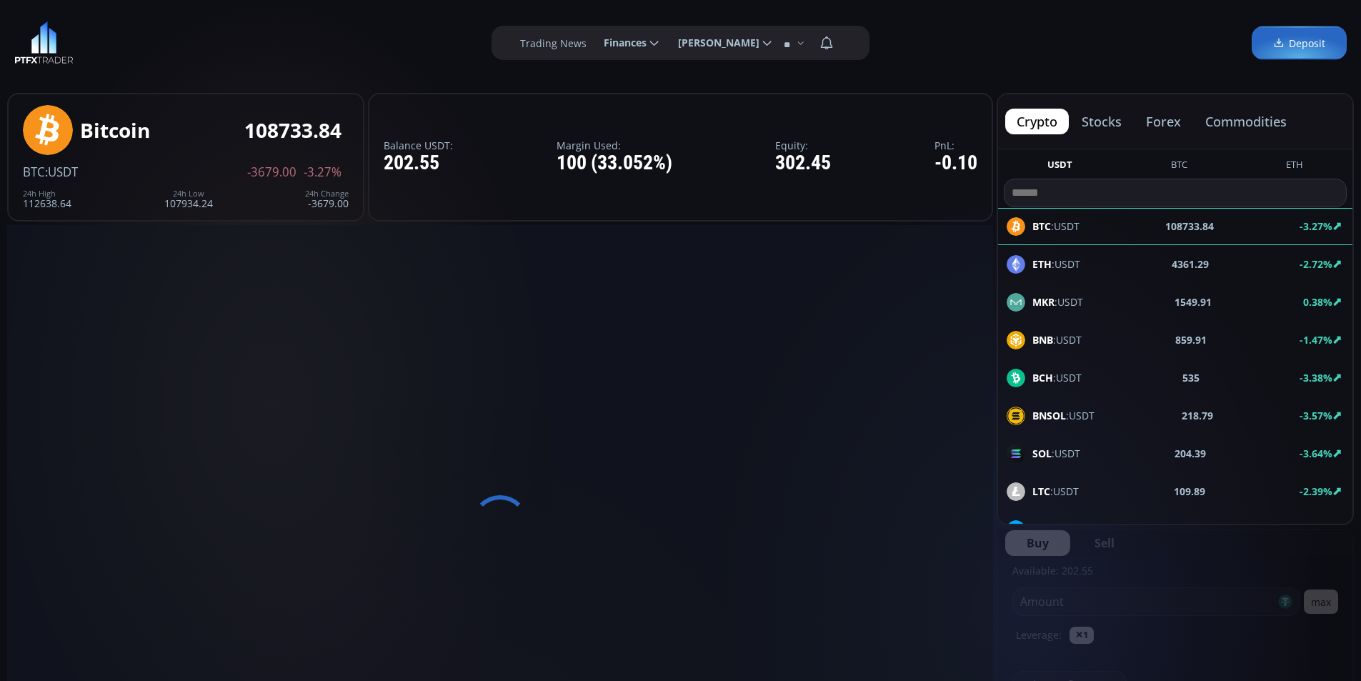
click at [607, 39] on span "Finances" at bounding box center [620, 43] width 53 height 29
click at [592, 39] on input "********" at bounding box center [592, 43] width 0 height 15
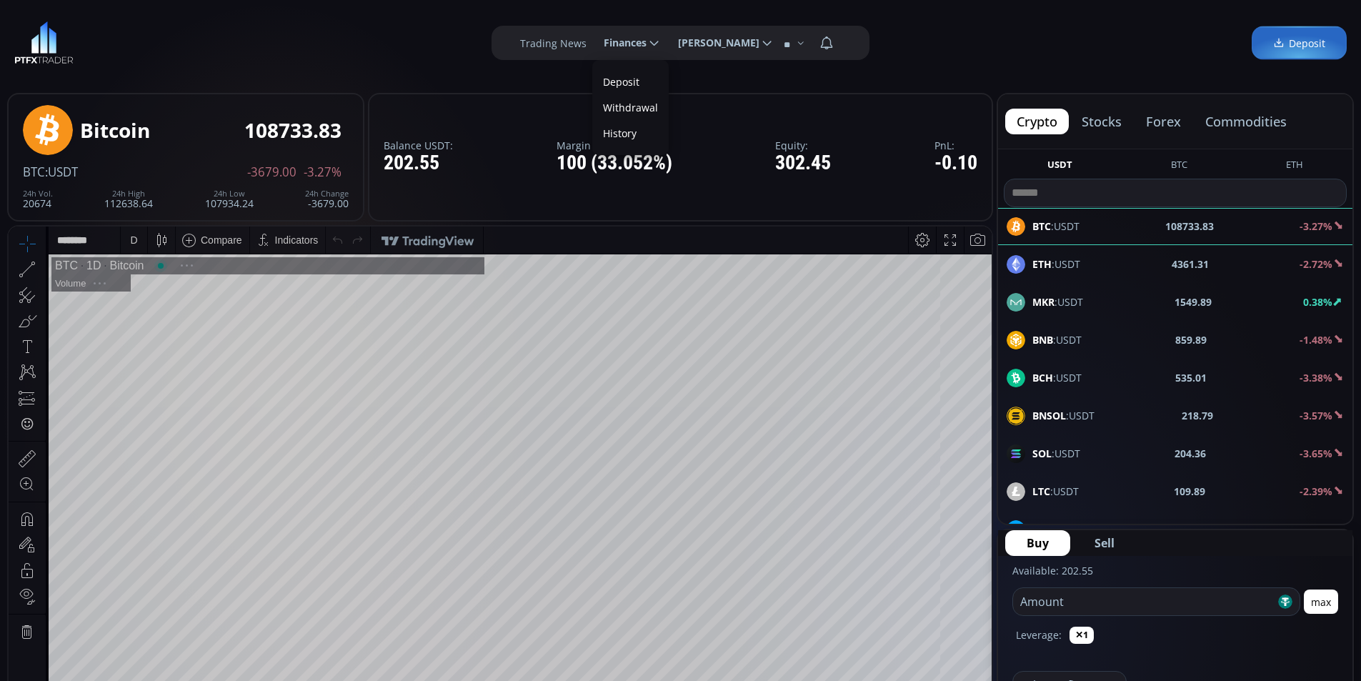
scroll to position [199, 0]
click at [620, 75] on link "Deposit" at bounding box center [630, 82] width 69 height 22
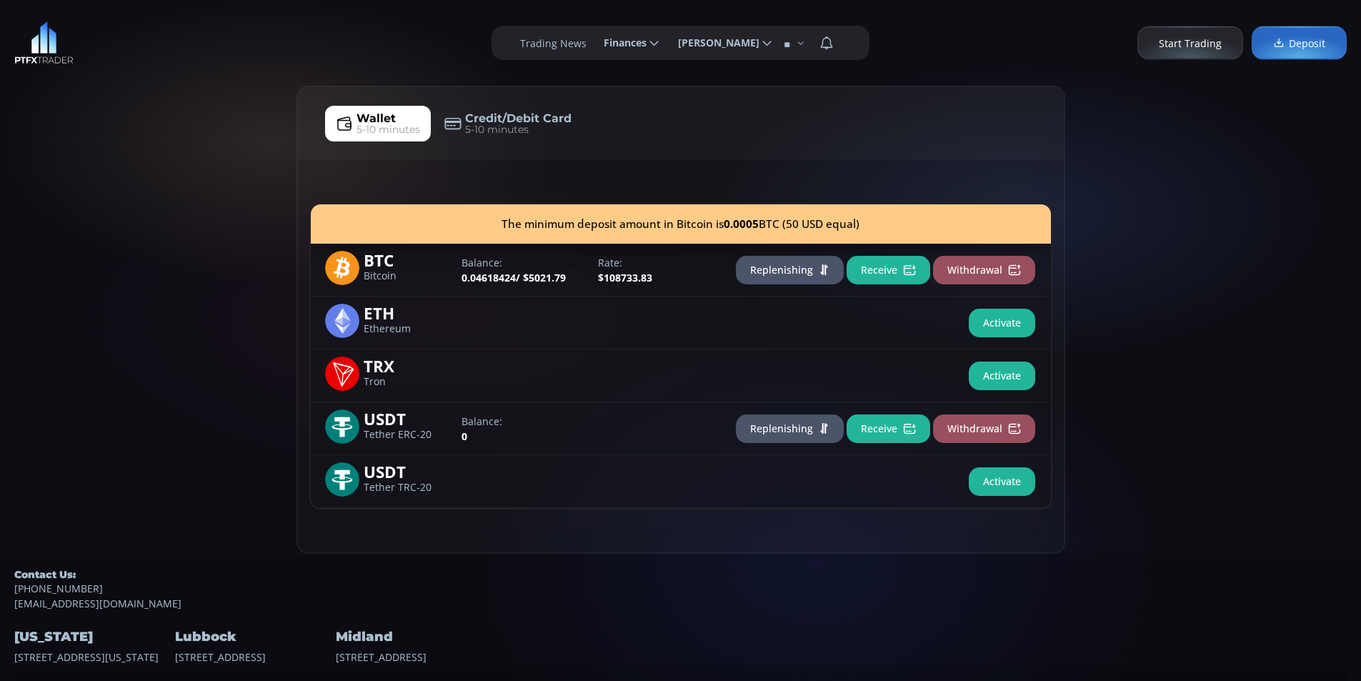
click at [776, 270] on button "Replenishing" at bounding box center [790, 270] width 108 height 29
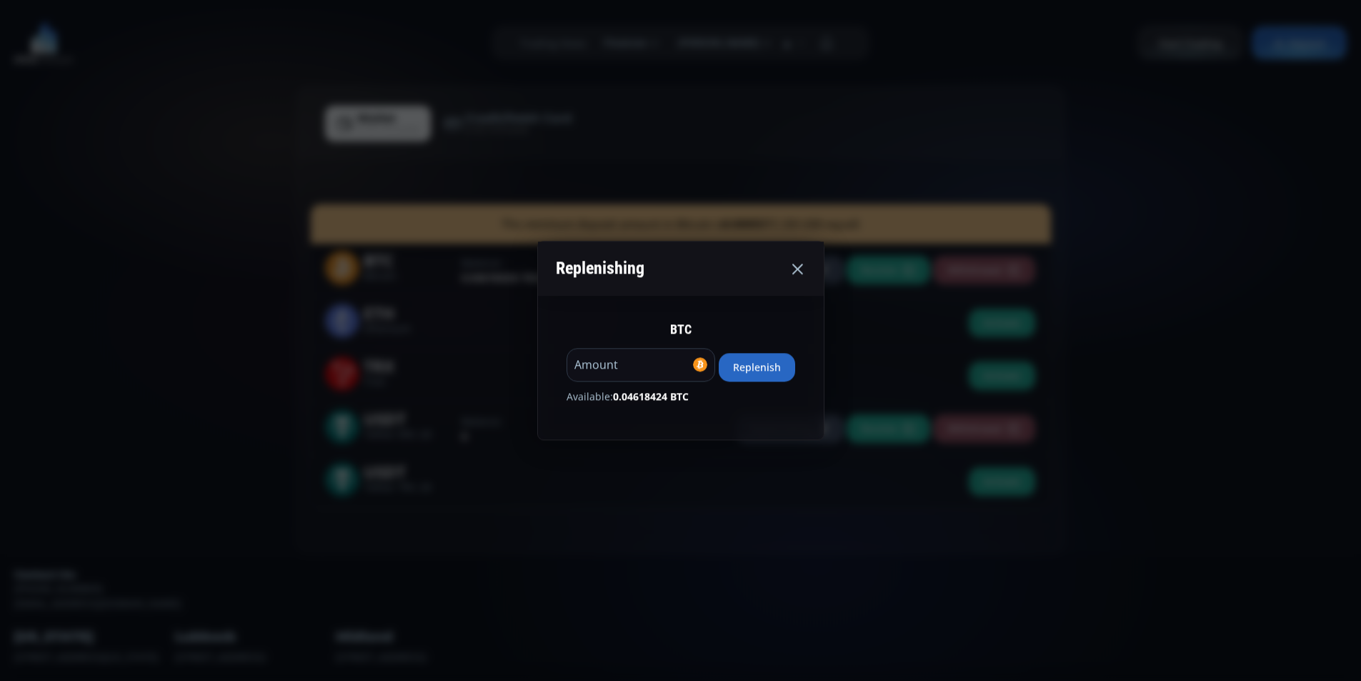
click at [763, 362] on button "Replenish" at bounding box center [757, 367] width 76 height 29
click at [802, 272] on use at bounding box center [797, 269] width 11 height 11
